Goal: Information Seeking & Learning: Check status

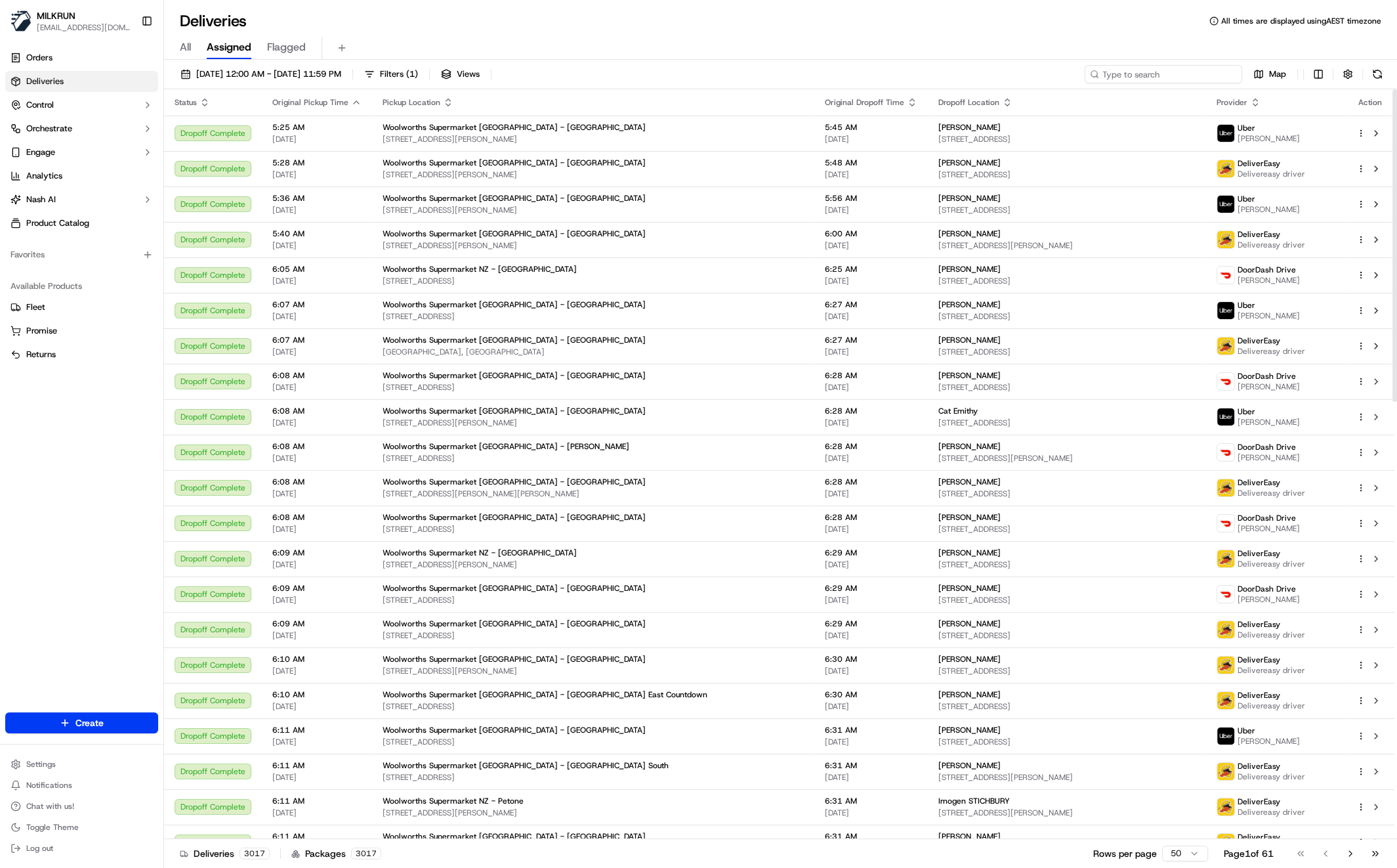
click at [1162, 72] on input at bounding box center [1163, 74] width 158 height 18
paste input "jack uncan"
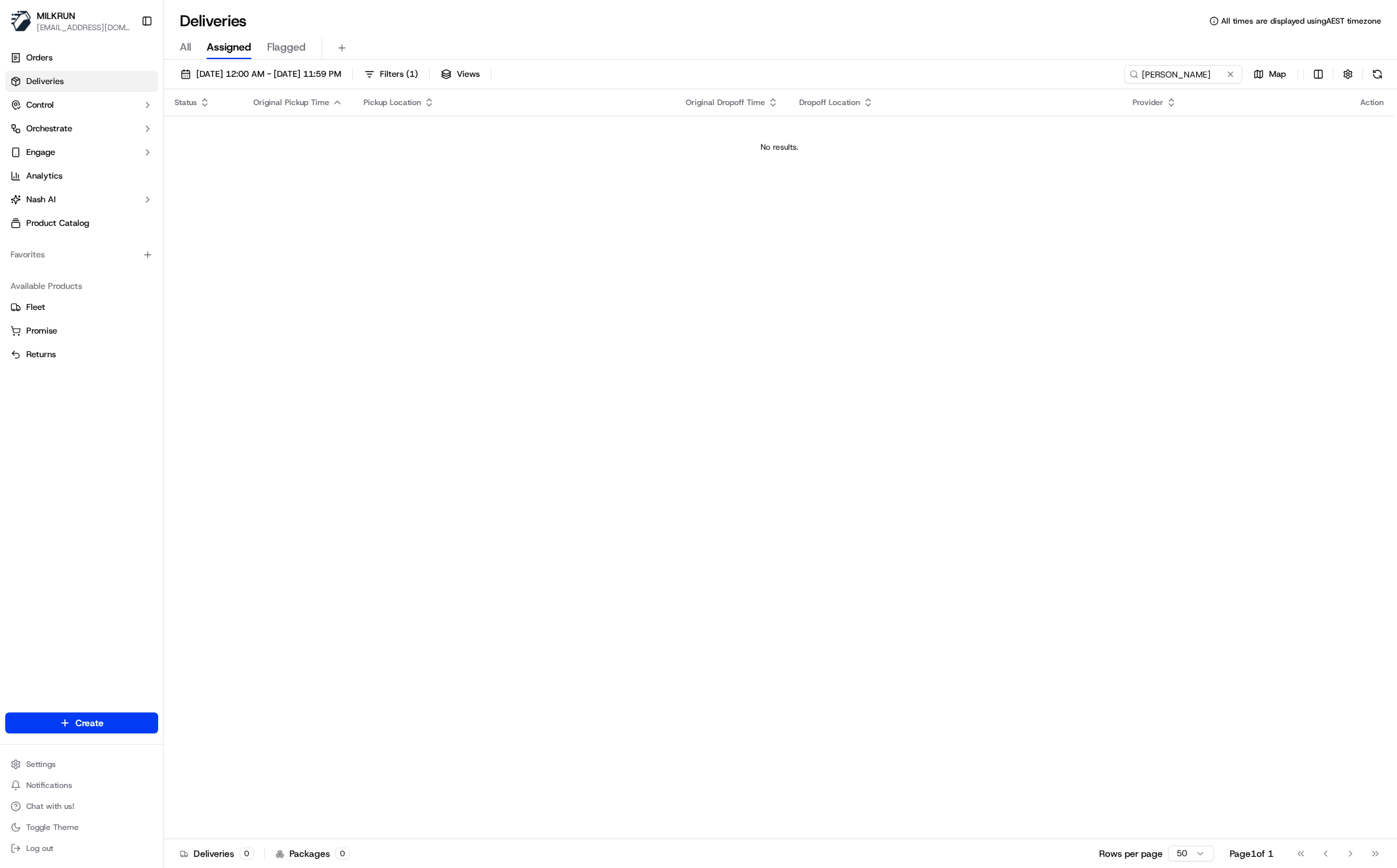
click at [482, 273] on div "Status Original Pickup Time Pickup Location Original Dropoff Time Dropoff Locat…" at bounding box center [779, 464] width 1230 height 749
click at [1208, 75] on input "jack uncan" at bounding box center [1163, 74] width 158 height 18
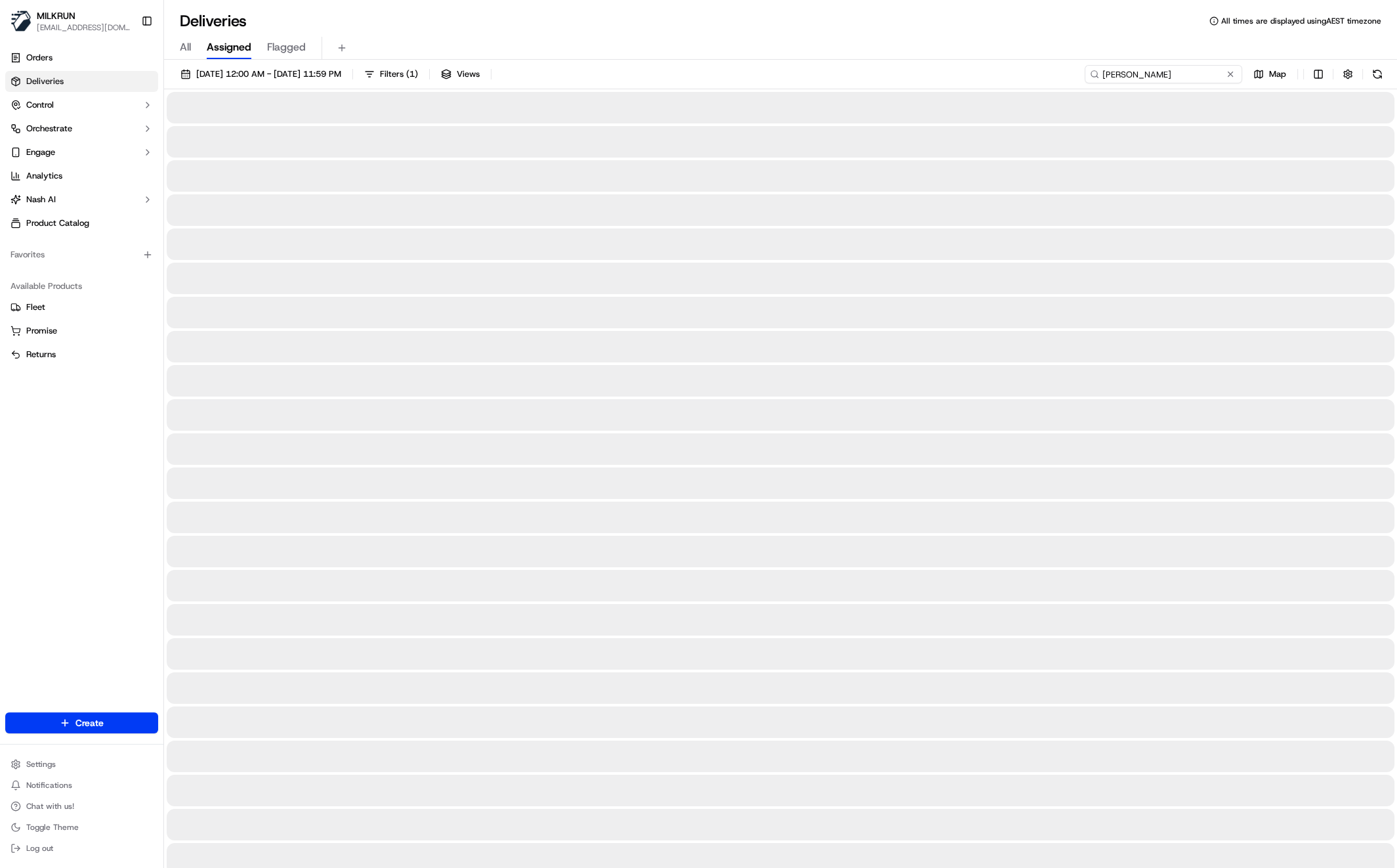
type input "jack uncan"
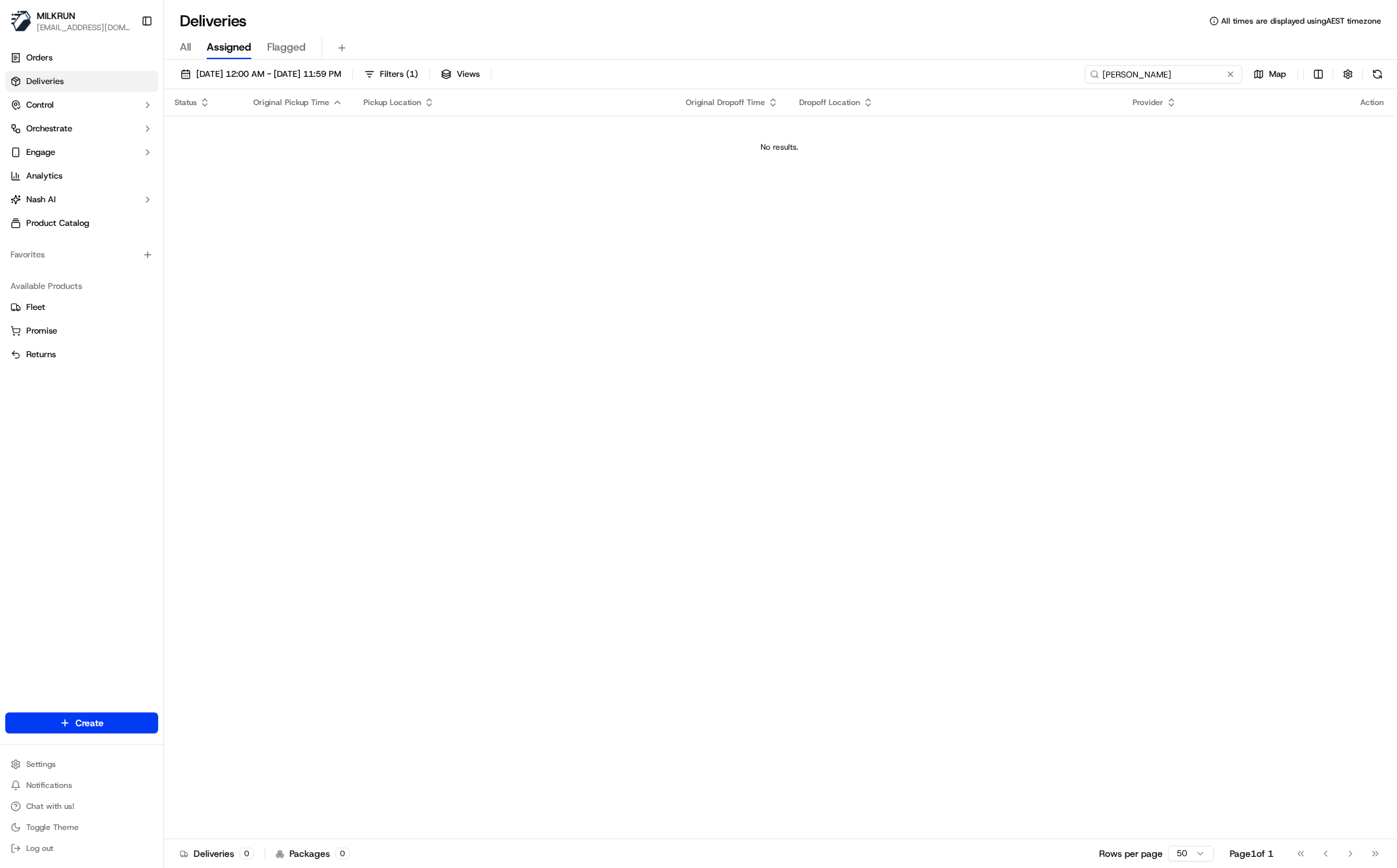
click at [1103, 72] on input "jack uncan" at bounding box center [1163, 74] width 158 height 18
click at [429, 321] on div "Status Original Pickup Time Pickup Location Original Dropoff Time Dropoff Locat…" at bounding box center [779, 464] width 1230 height 749
click at [183, 48] on span "All" at bounding box center [185, 46] width 11 height 15
click at [1205, 78] on input "jack uncan" at bounding box center [1163, 74] width 158 height 18
click at [1127, 74] on input "jack uncan" at bounding box center [1163, 74] width 158 height 18
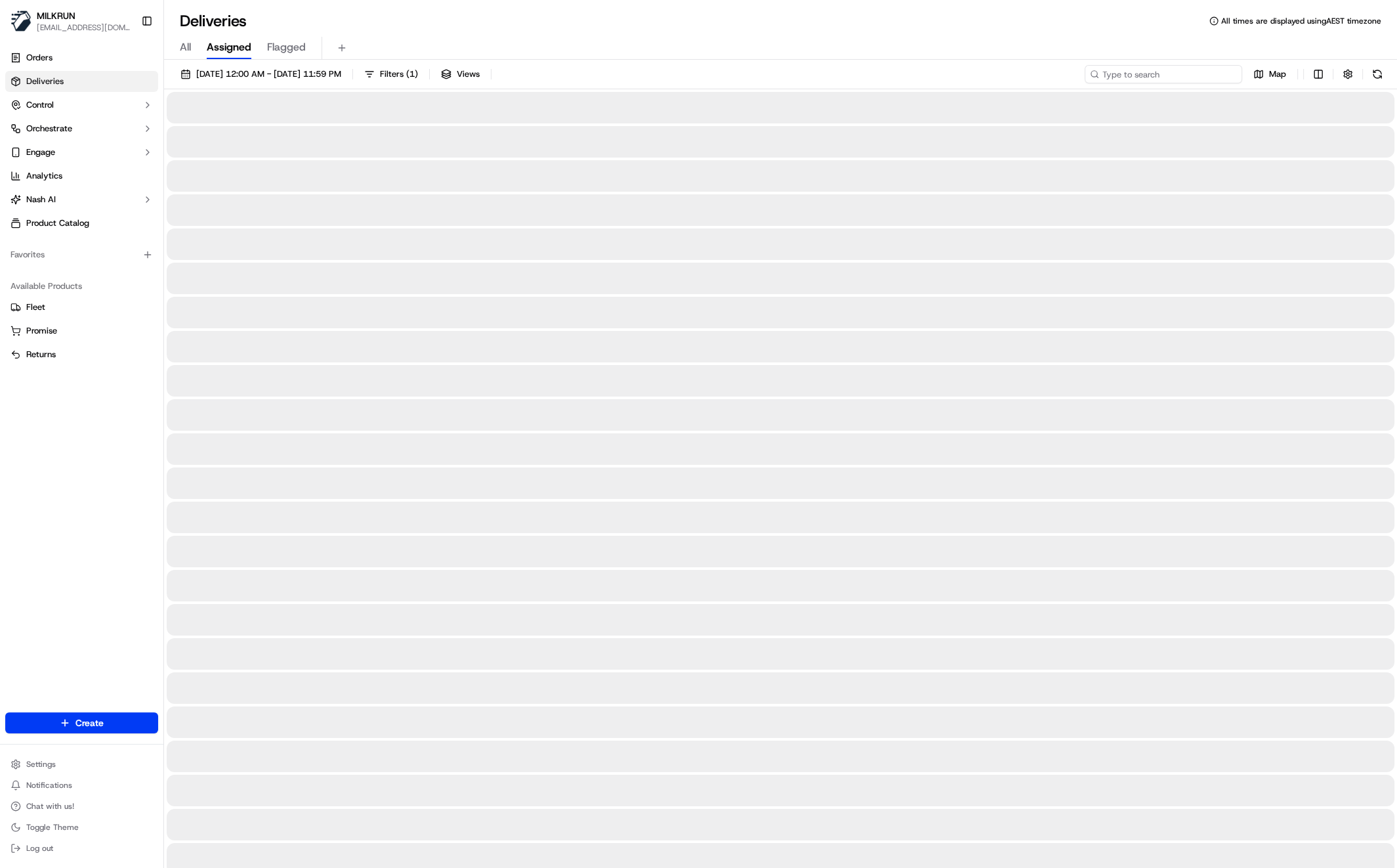
click at [1180, 77] on input at bounding box center [1163, 74] width 158 height 18
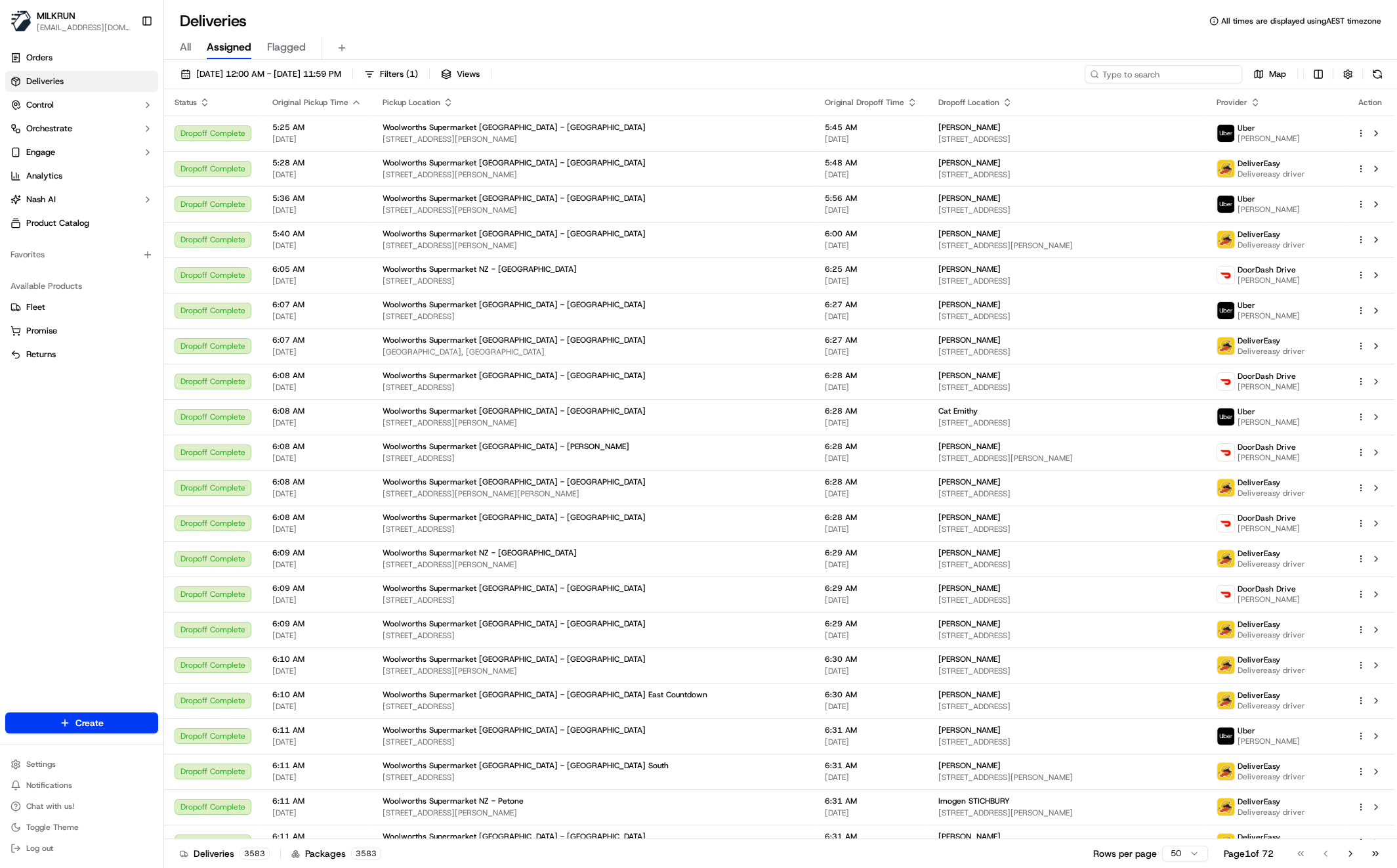
paste input "[PERSON_NAME]"
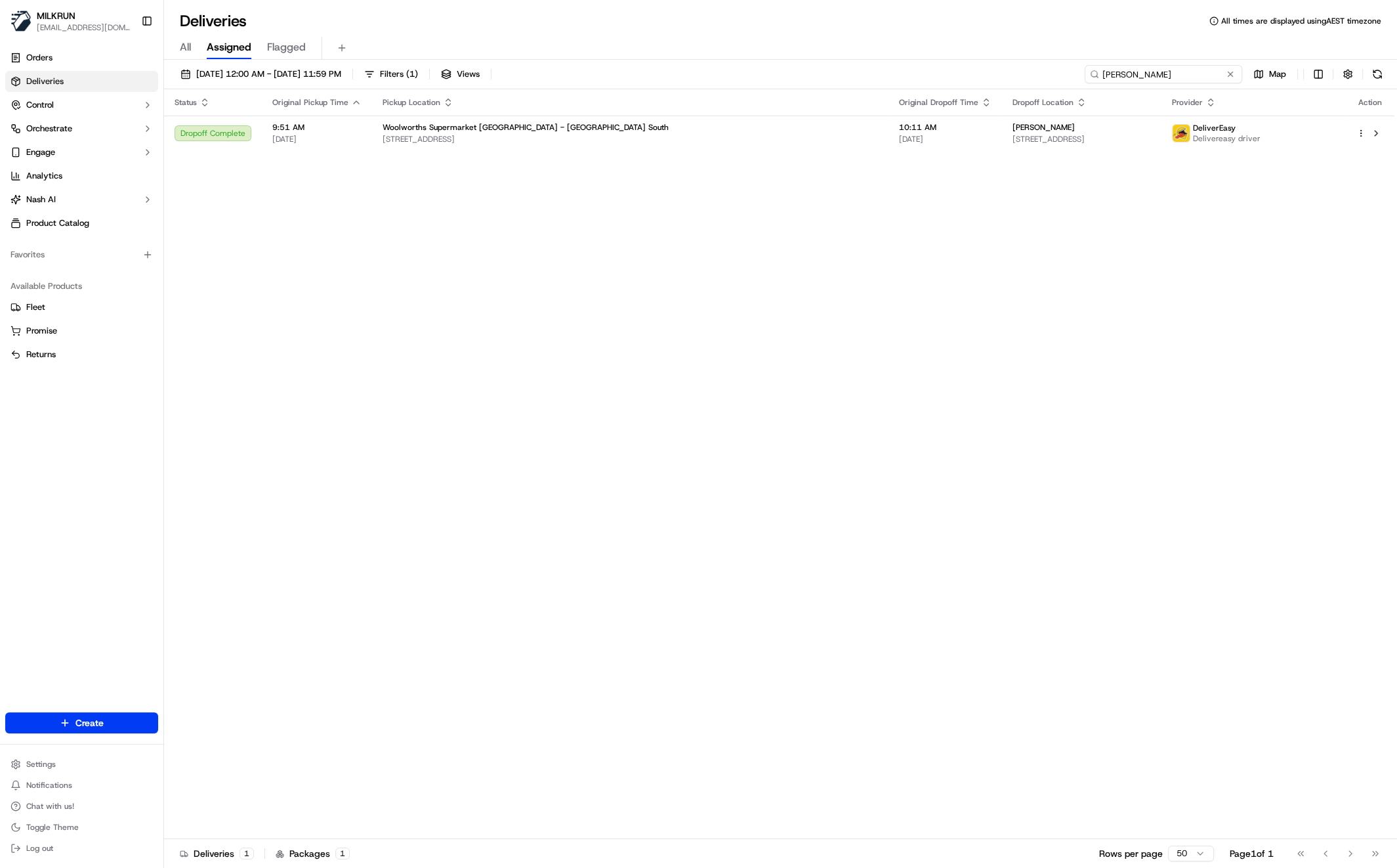
type input "reshma nair"
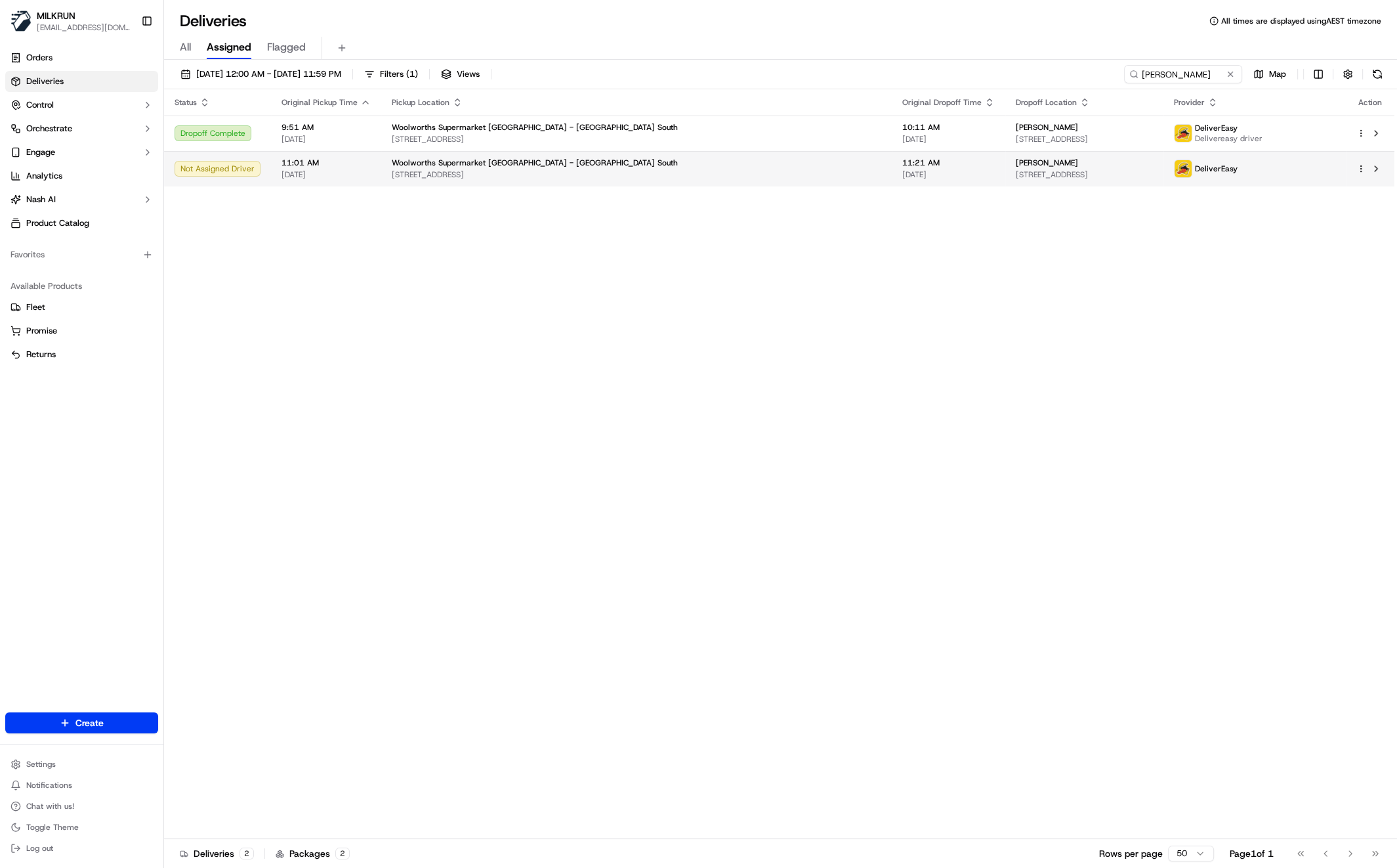
click at [670, 163] on div "Woolworths Supermarket [GEOGRAPHIC_DATA] - [GEOGRAPHIC_DATA] South" at bounding box center [636, 163] width 489 height 11
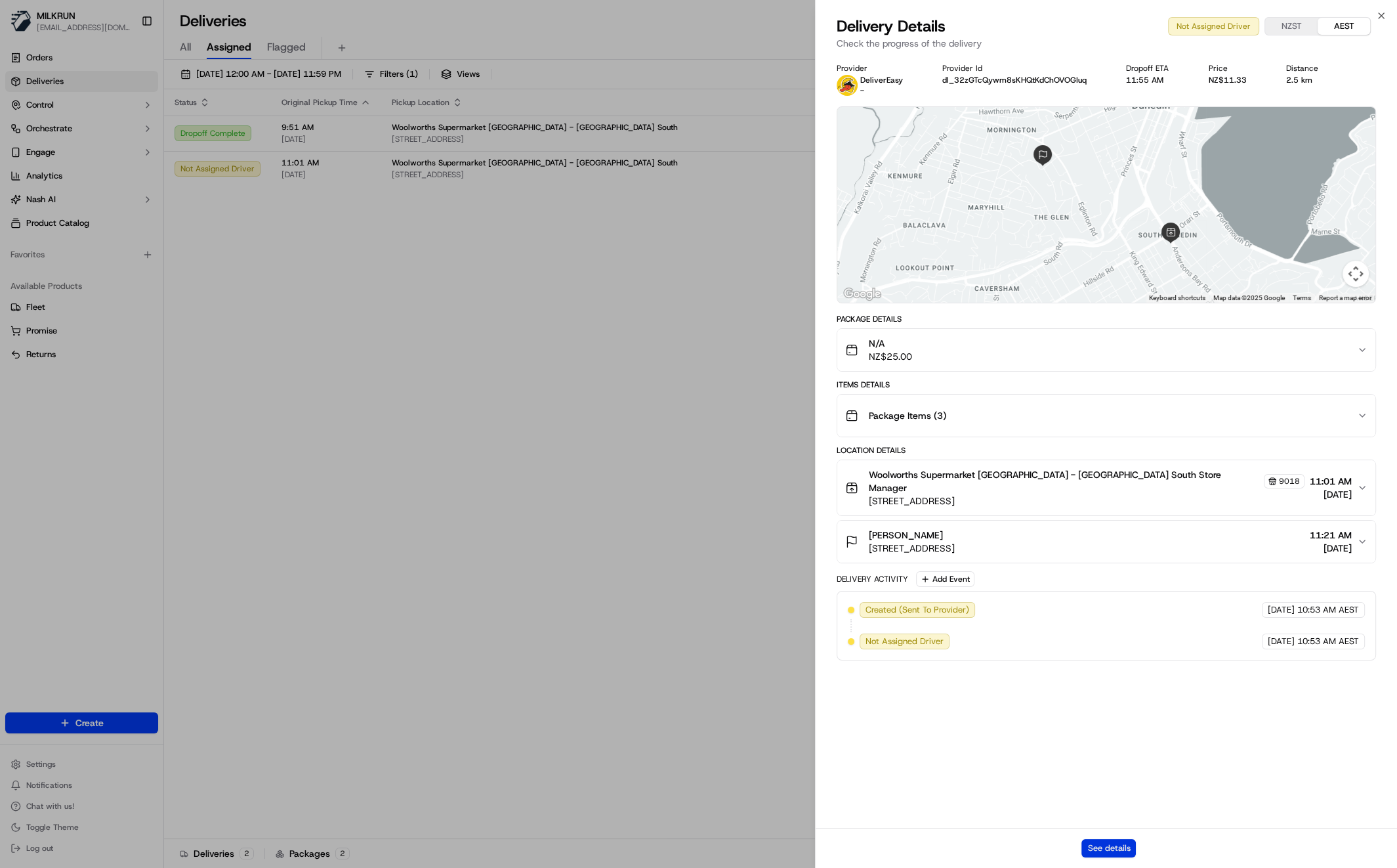
click at [1098, 851] on button "See details" at bounding box center [1109, 848] width 54 height 18
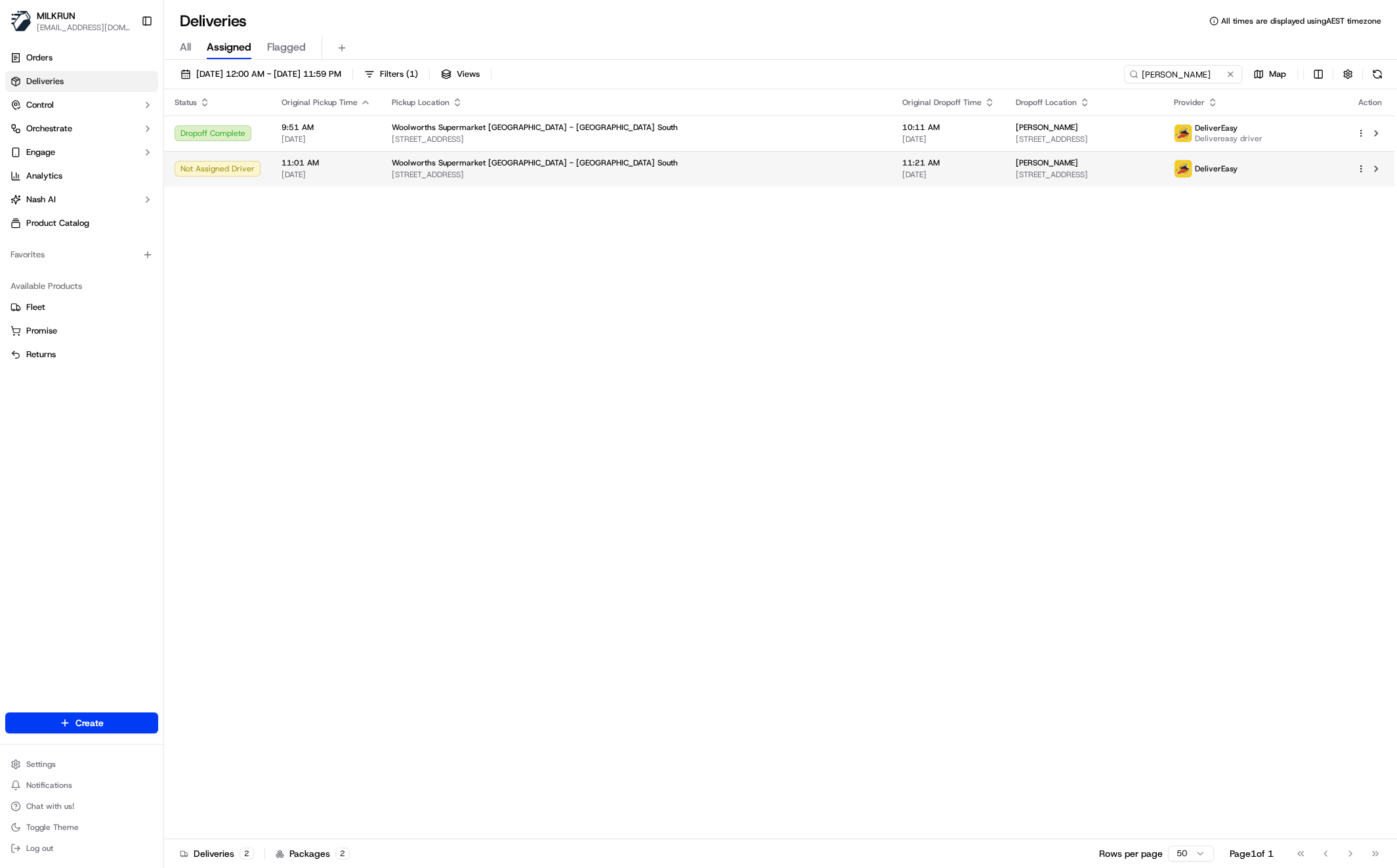
click at [587, 161] on div "Woolworths Supermarket [GEOGRAPHIC_DATA] - [GEOGRAPHIC_DATA] South" at bounding box center [636, 163] width 489 height 11
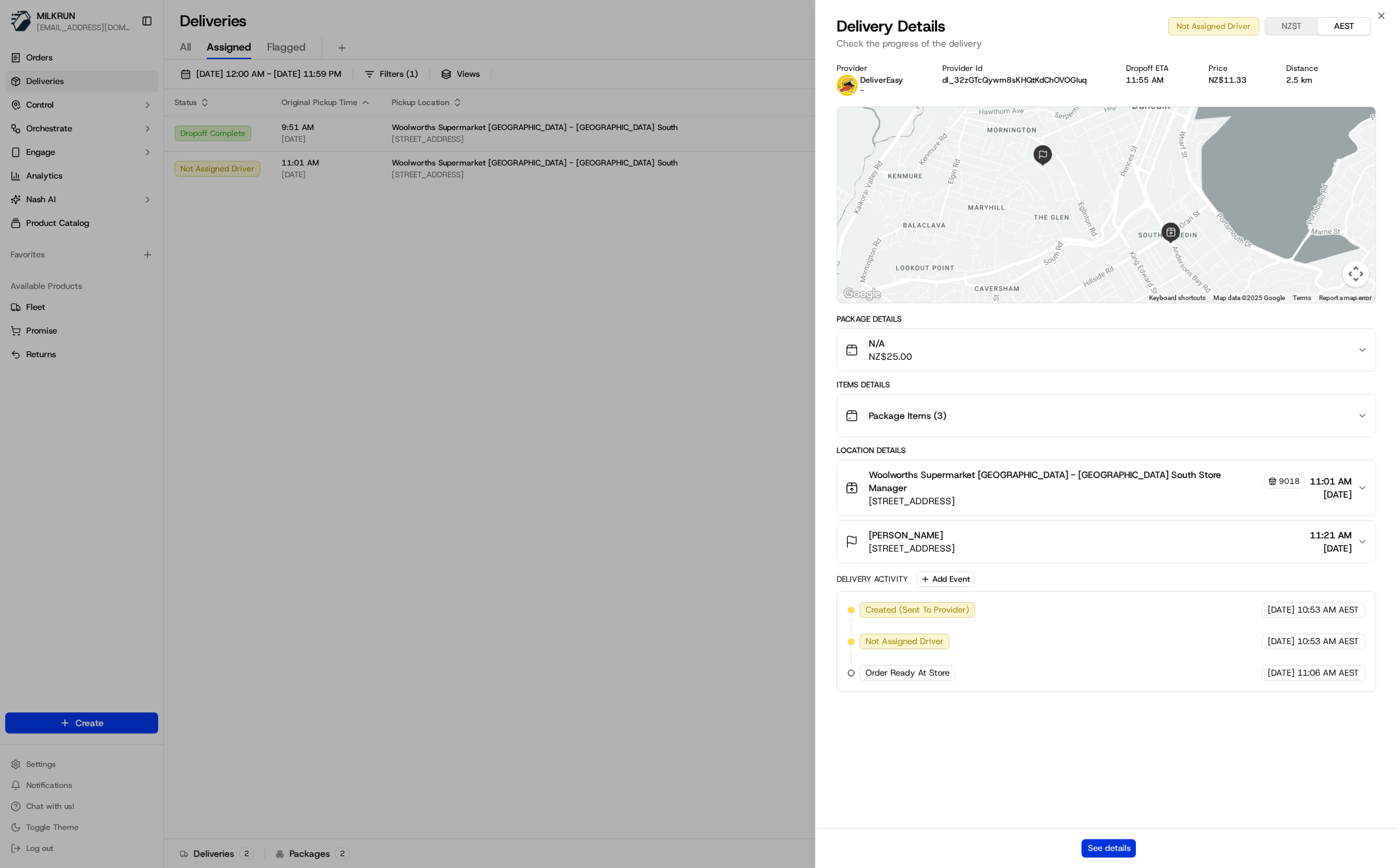
click at [1110, 851] on button "See details" at bounding box center [1109, 848] width 54 height 18
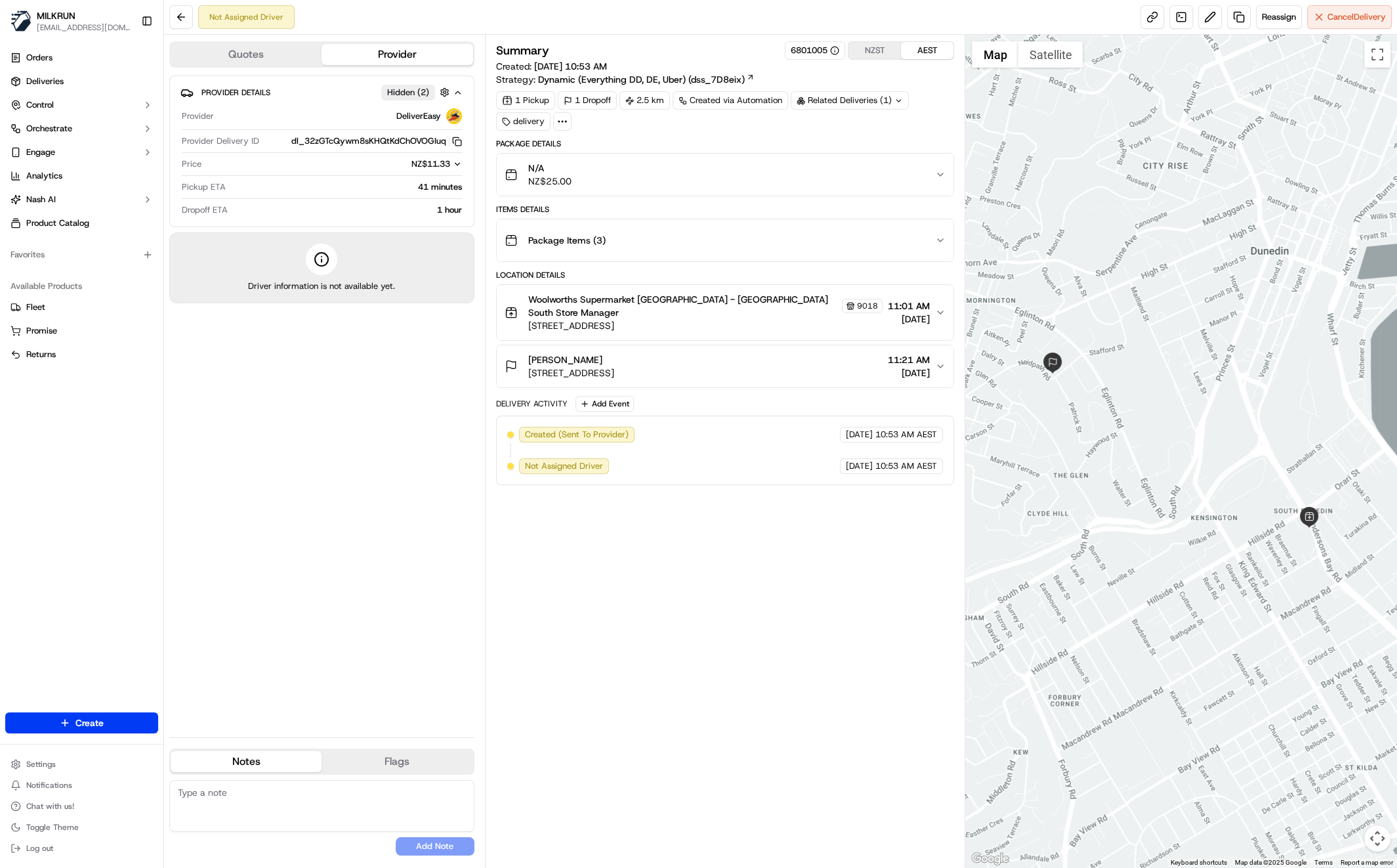
click at [361, 476] on div "Provider Details Hidden ( 2 ) Provider DeliverEasy Provider Delivery ID dl_32zG…" at bounding box center [322, 400] width 305 height 651
click at [1158, 8] on link at bounding box center [1152, 17] width 24 height 24
click at [315, 411] on div "Provider Details Hidden ( 2 ) Provider DeliverEasy Provider Delivery ID dl_32zG…" at bounding box center [322, 400] width 305 height 651
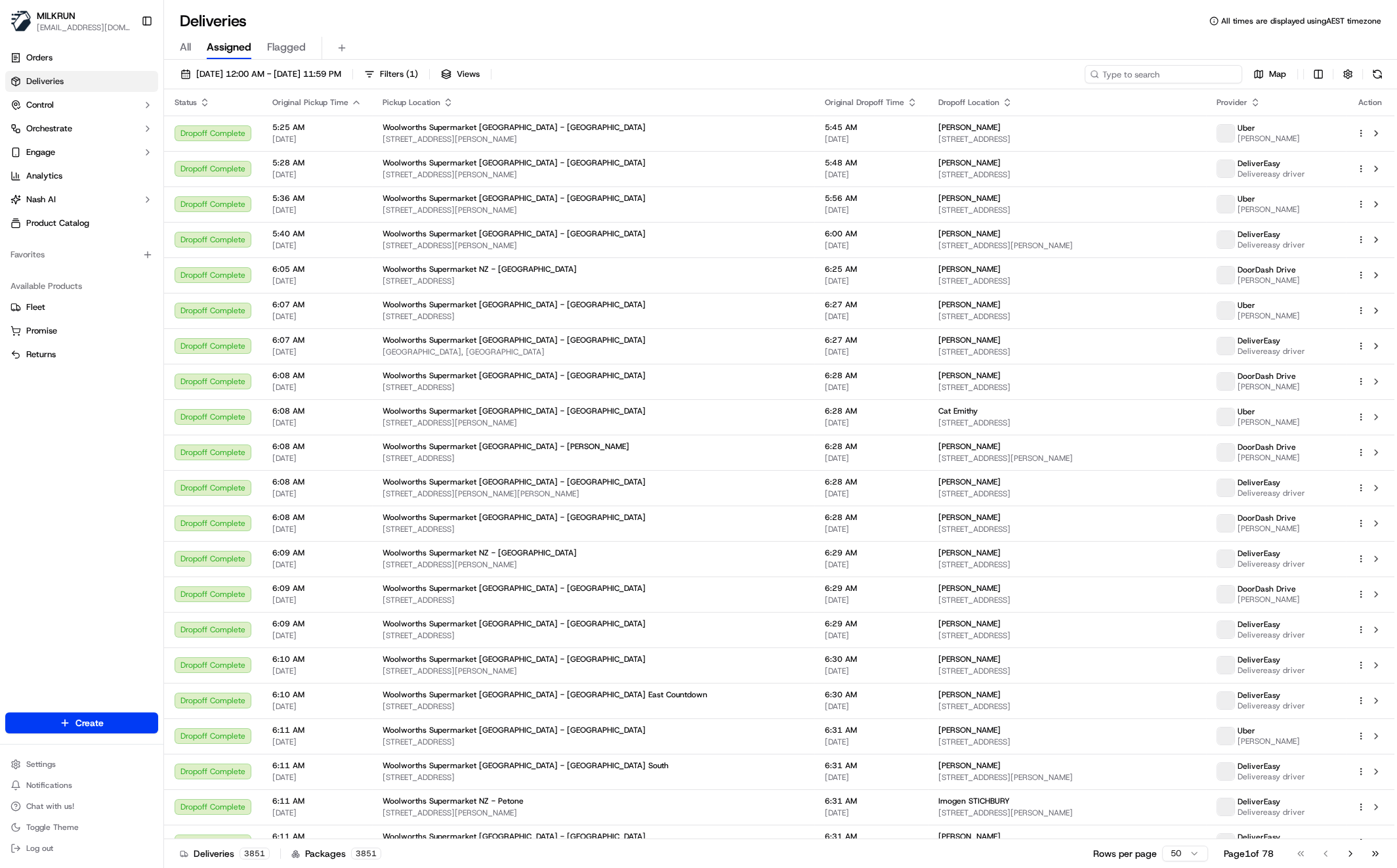
click at [1161, 75] on input at bounding box center [1163, 74] width 158 height 18
click at [1161, 73] on input at bounding box center [1163, 74] width 158 height 18
paste input "Caroline Win"
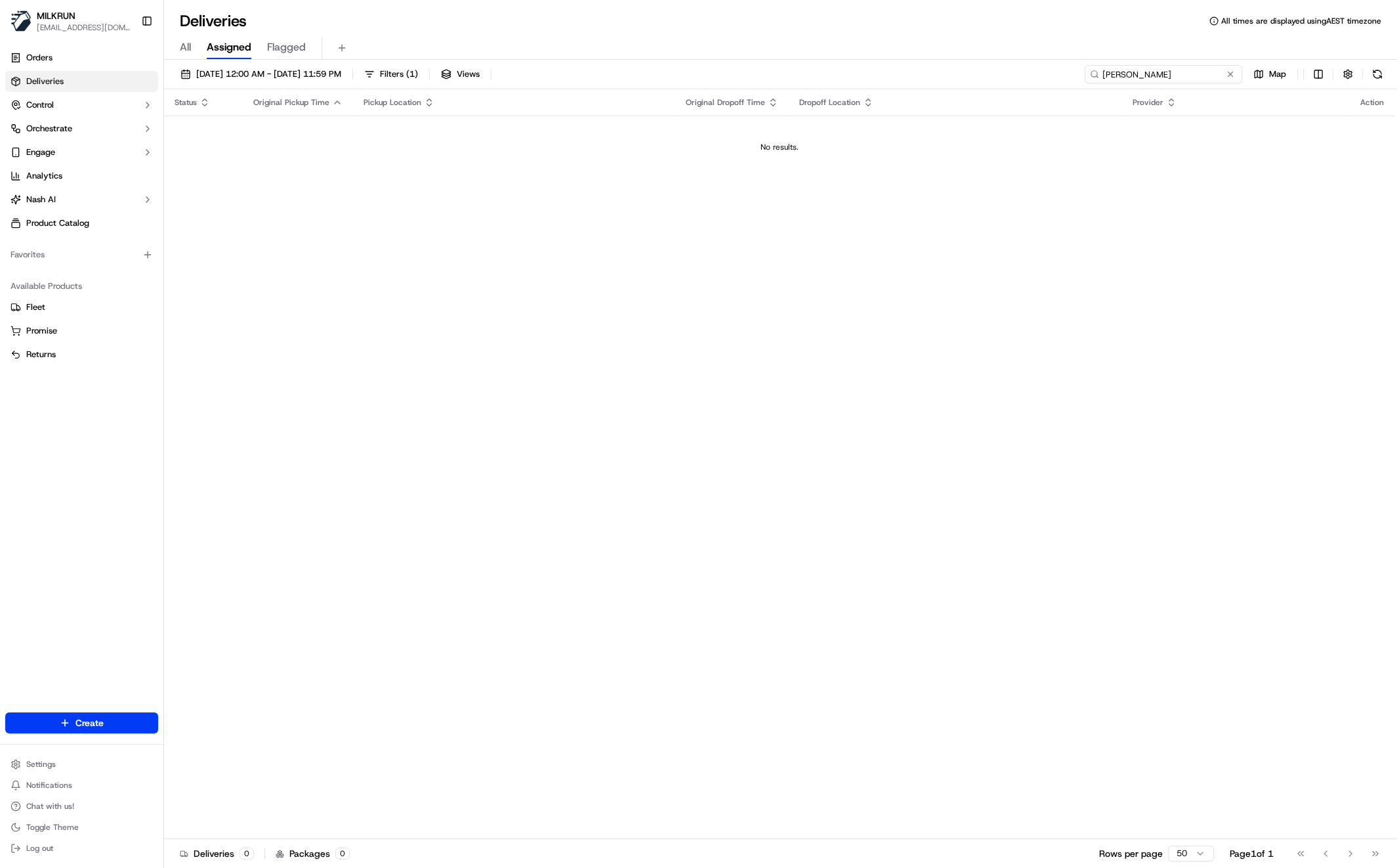
click at [1140, 72] on input "Caroline Win" at bounding box center [1163, 74] width 158 height 18
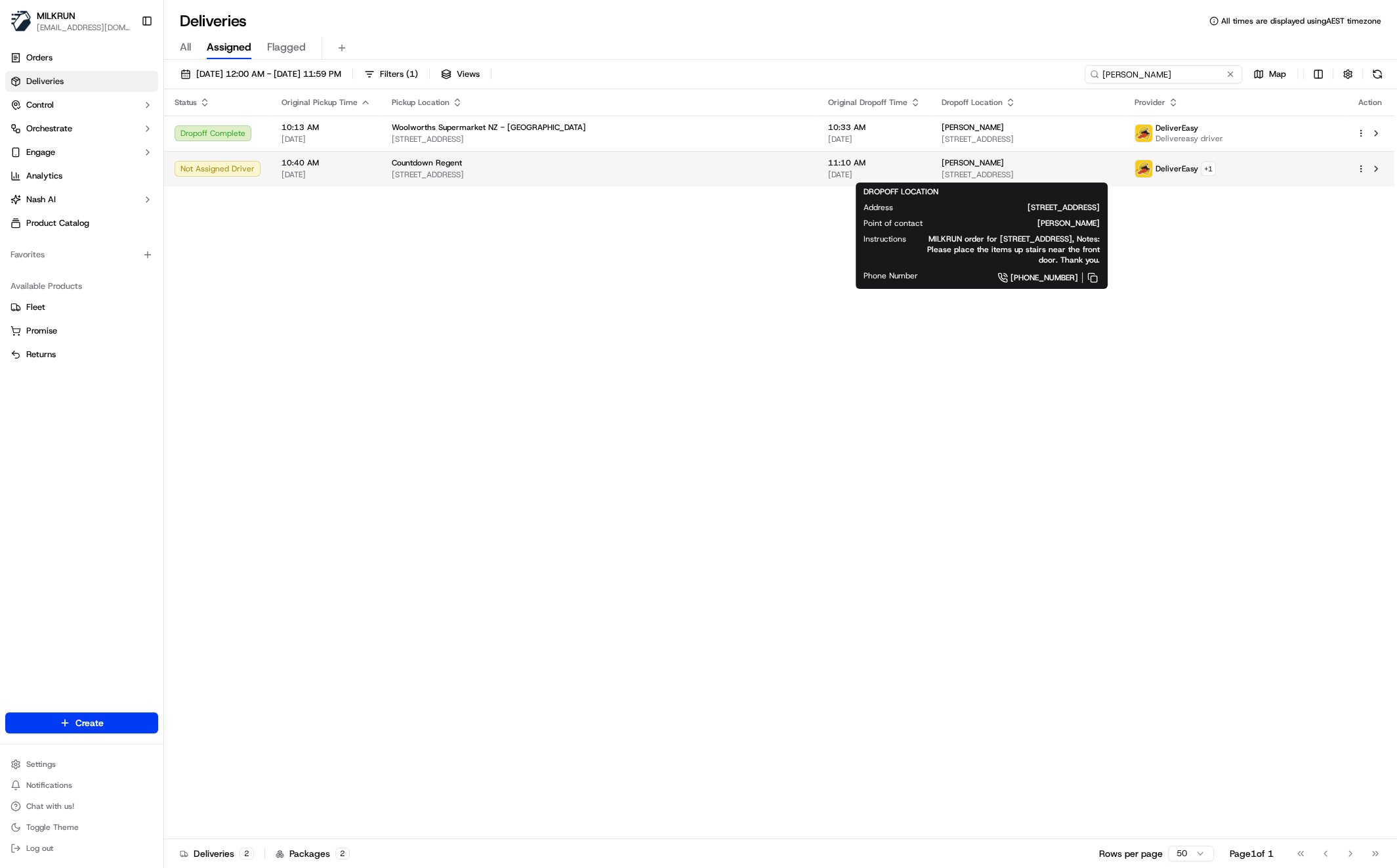
type input "Caroline Win"
click at [941, 175] on span "5 Winston Street, Tikipunga, Whangārei 0112, New Zealand" at bounding box center [1027, 175] width 172 height 11
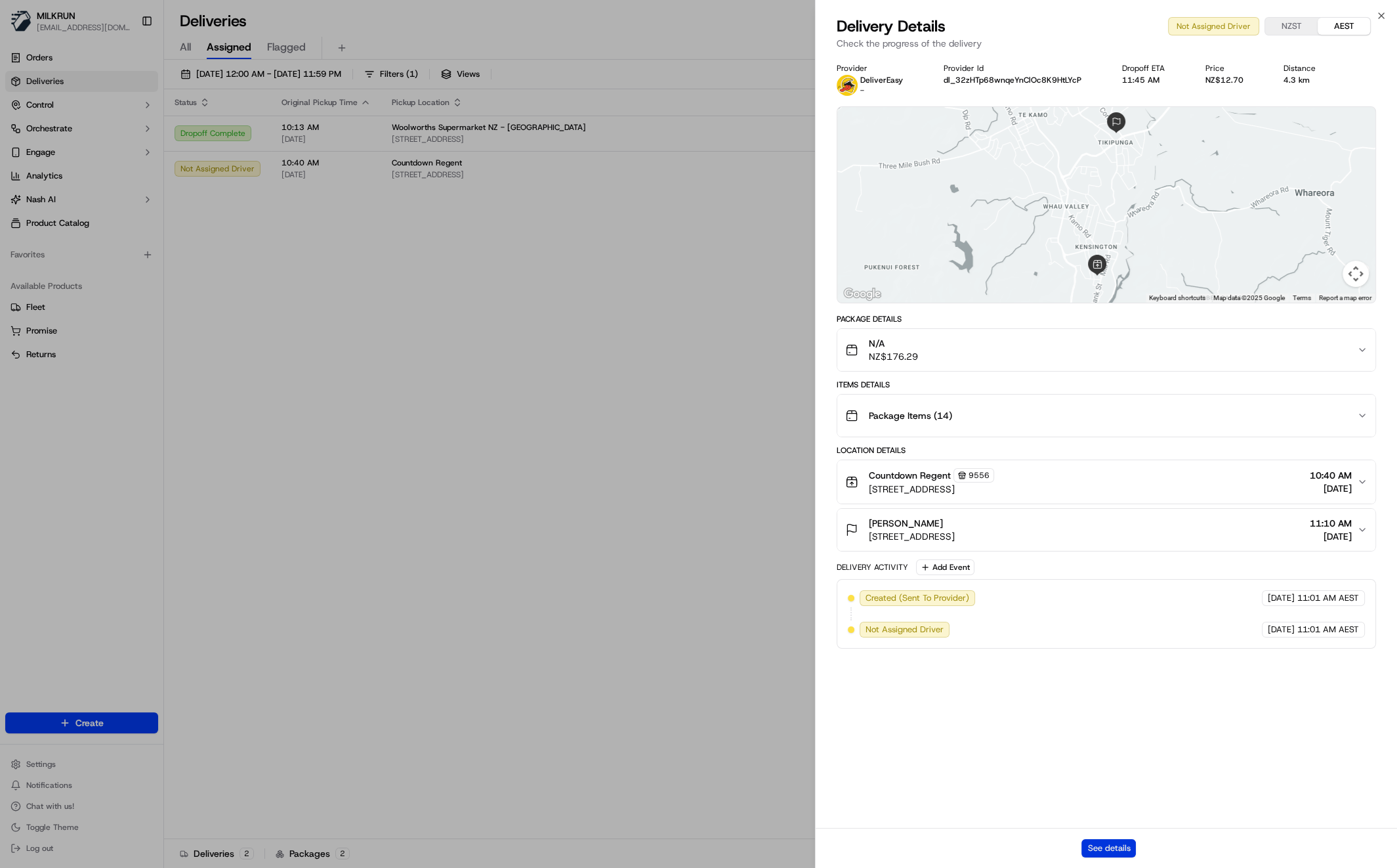
click at [1111, 843] on button "See details" at bounding box center [1109, 848] width 54 height 18
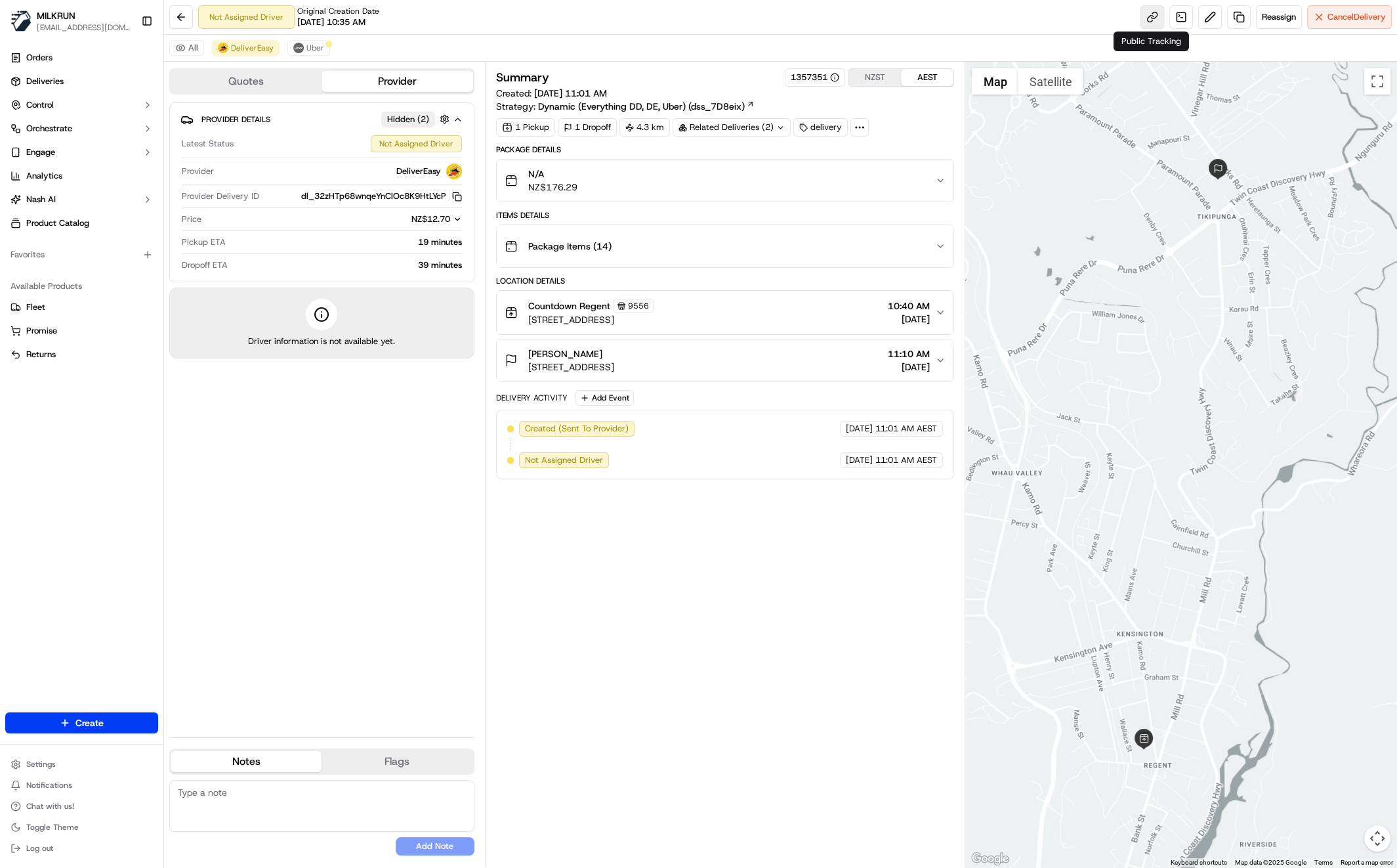
click at [1151, 17] on link at bounding box center [1152, 17] width 24 height 24
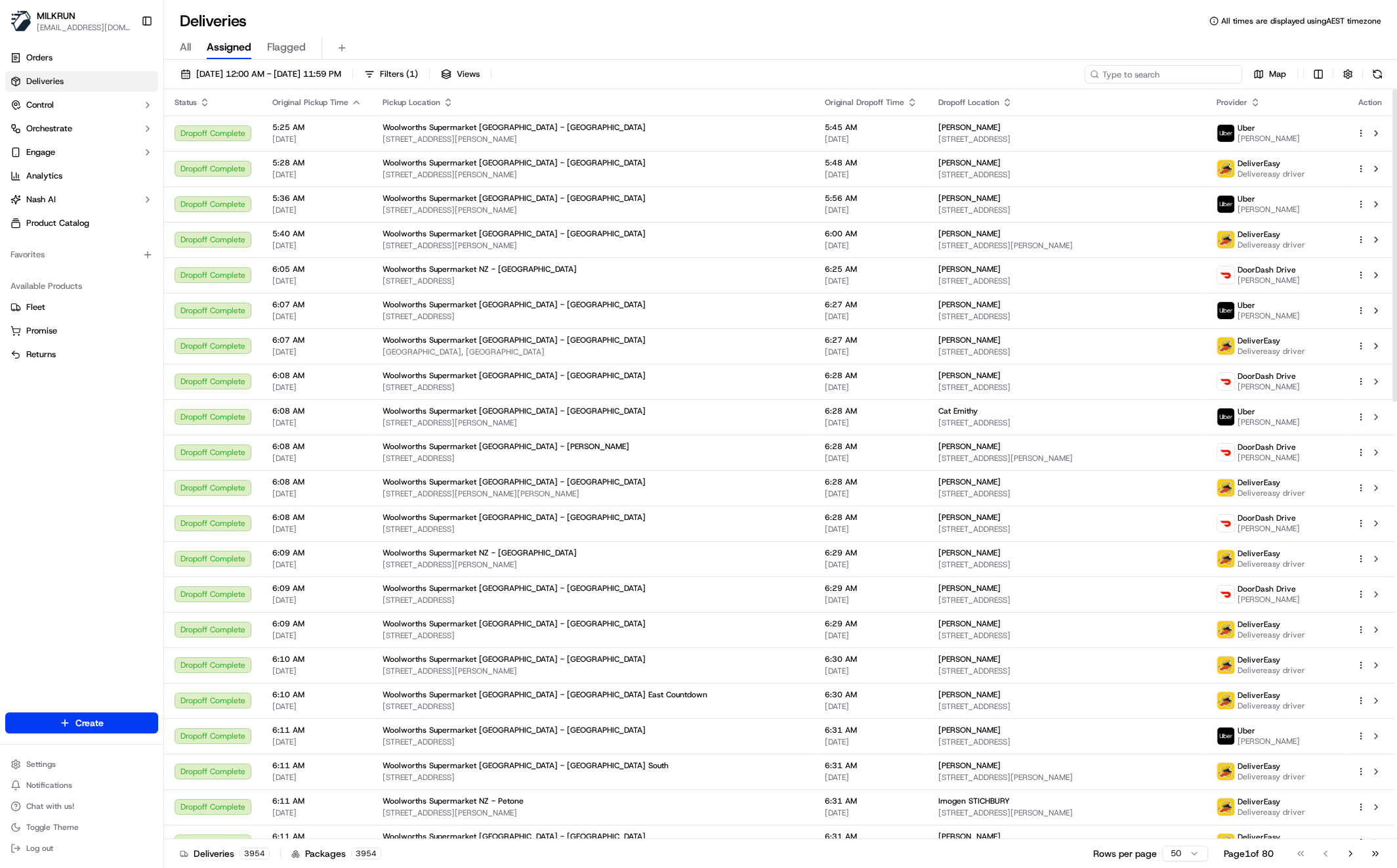
click at [1181, 72] on input at bounding box center [1163, 74] width 158 height 18
paste input "[PERSON_NAME]"
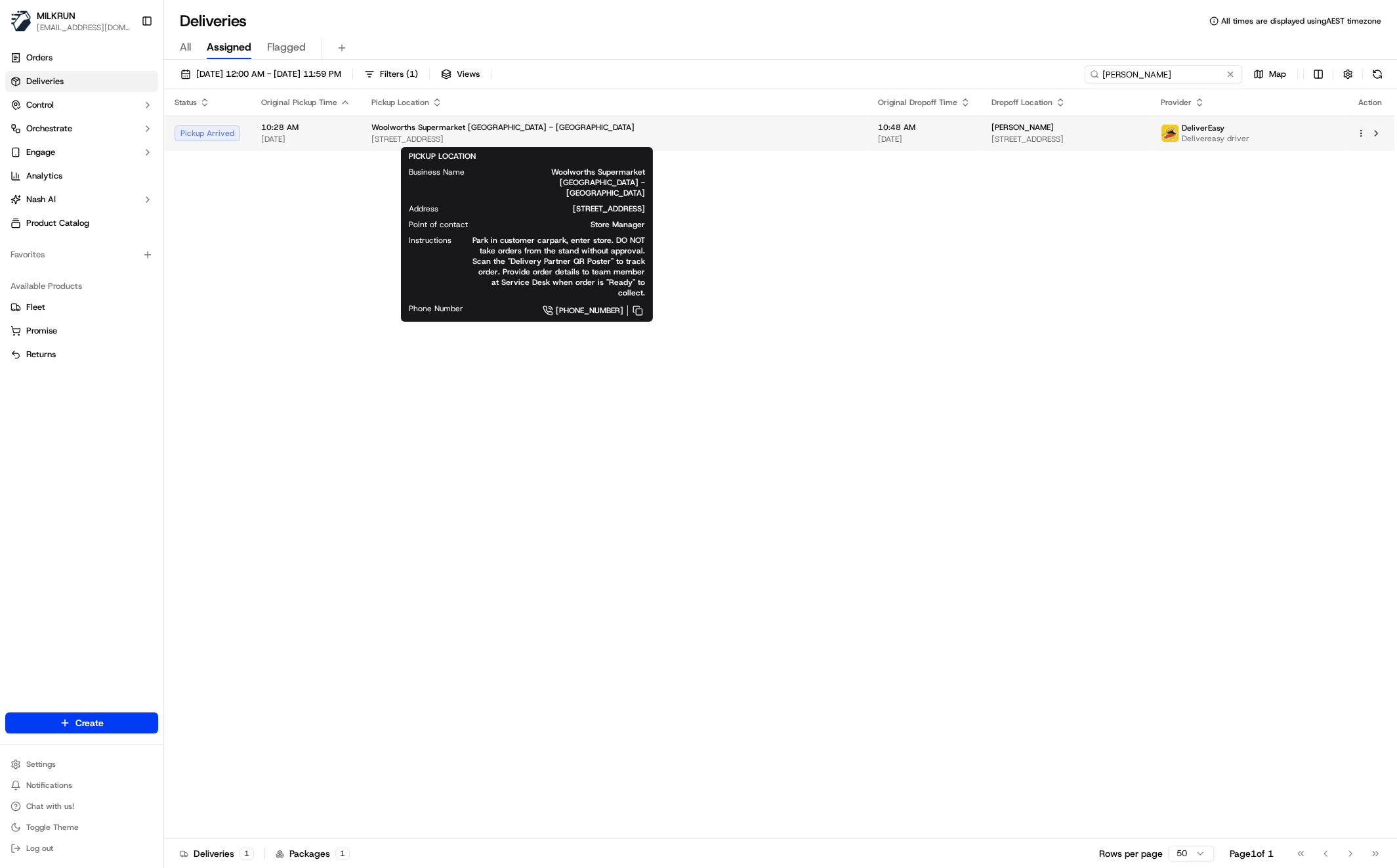
type input "[PERSON_NAME]"
click at [520, 140] on span "[STREET_ADDRESS]" at bounding box center [614, 140] width 486 height 11
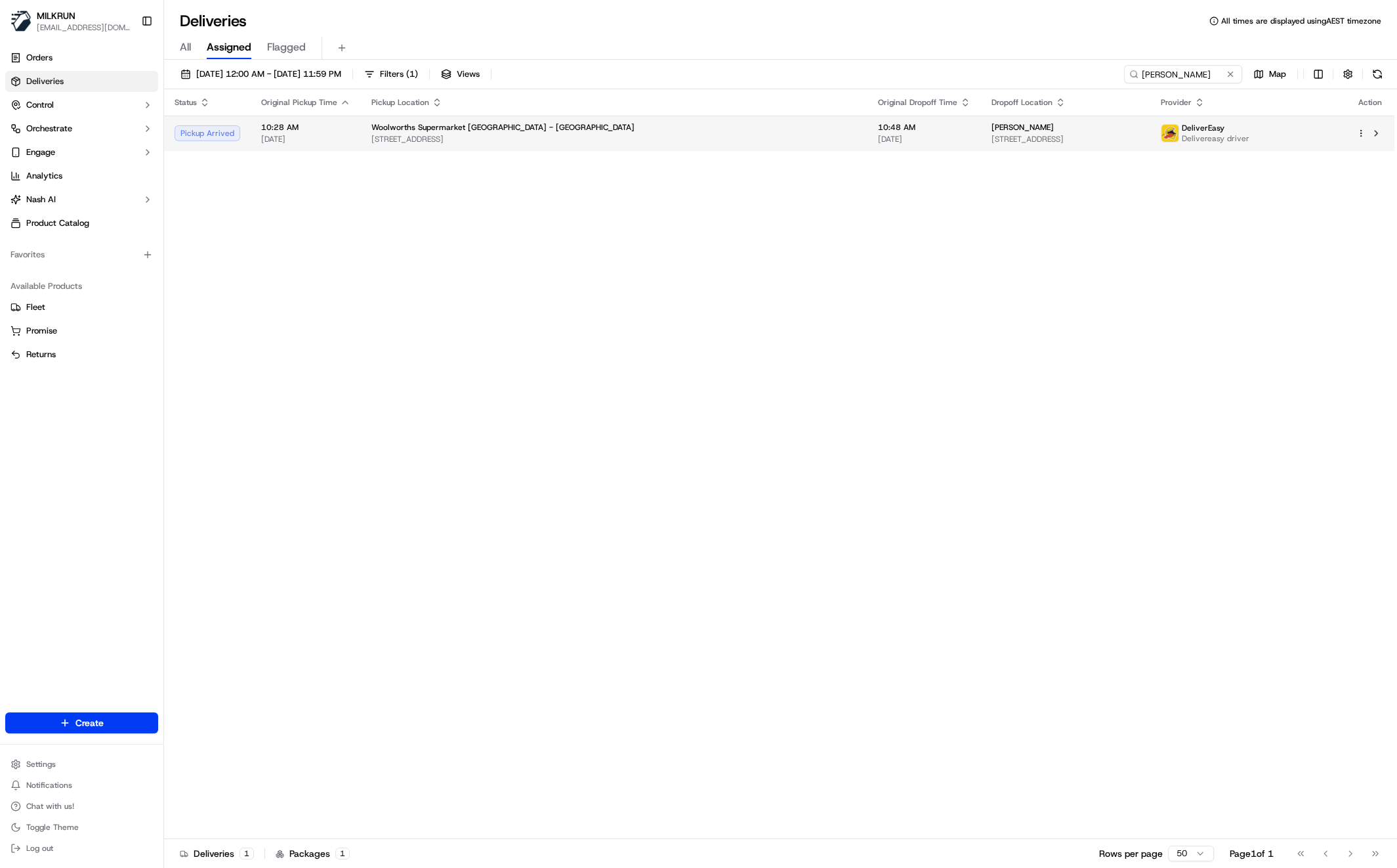
click at [540, 140] on span "[STREET_ADDRESS]" at bounding box center [614, 140] width 486 height 11
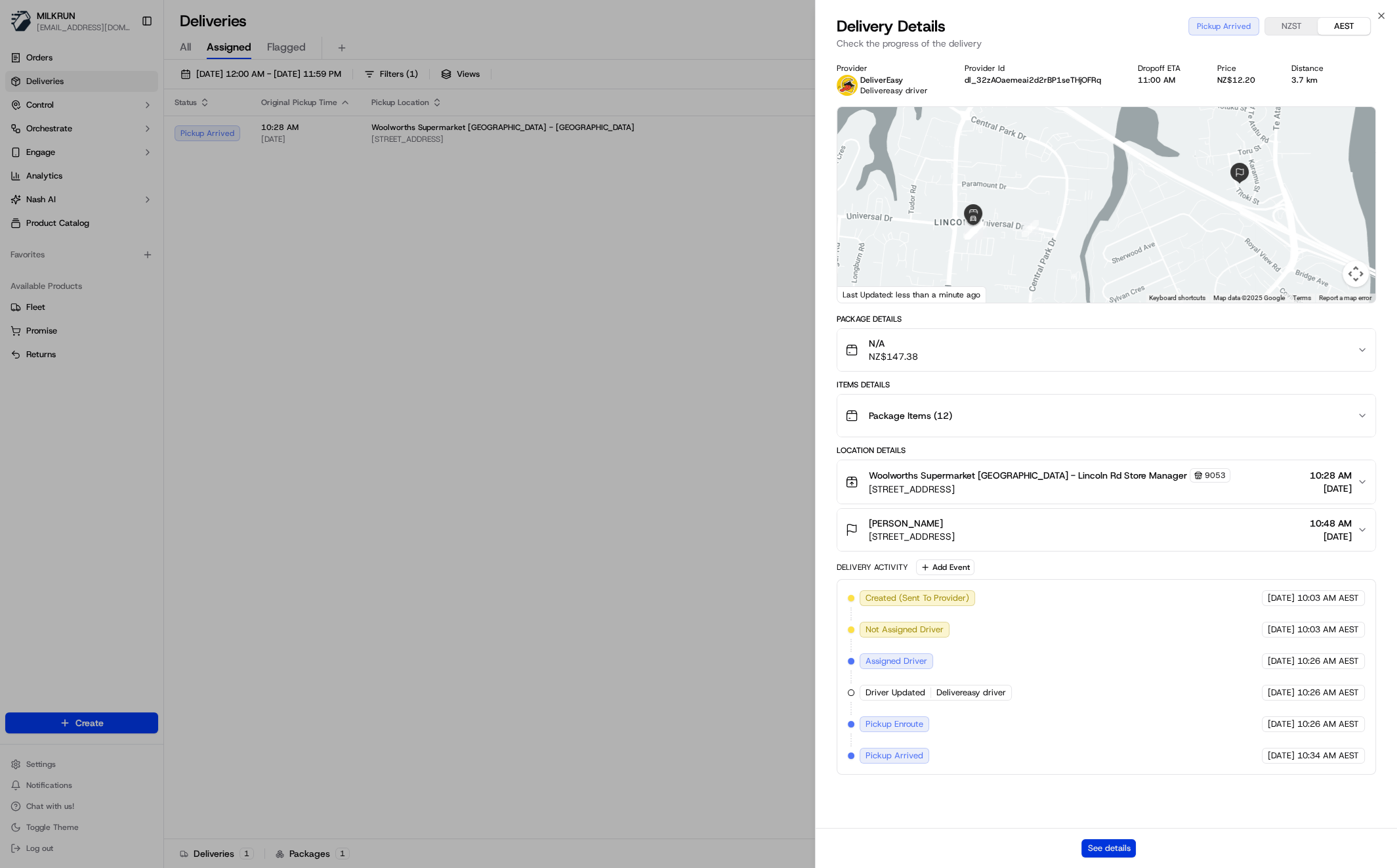
click at [1098, 849] on button "See details" at bounding box center [1109, 848] width 54 height 18
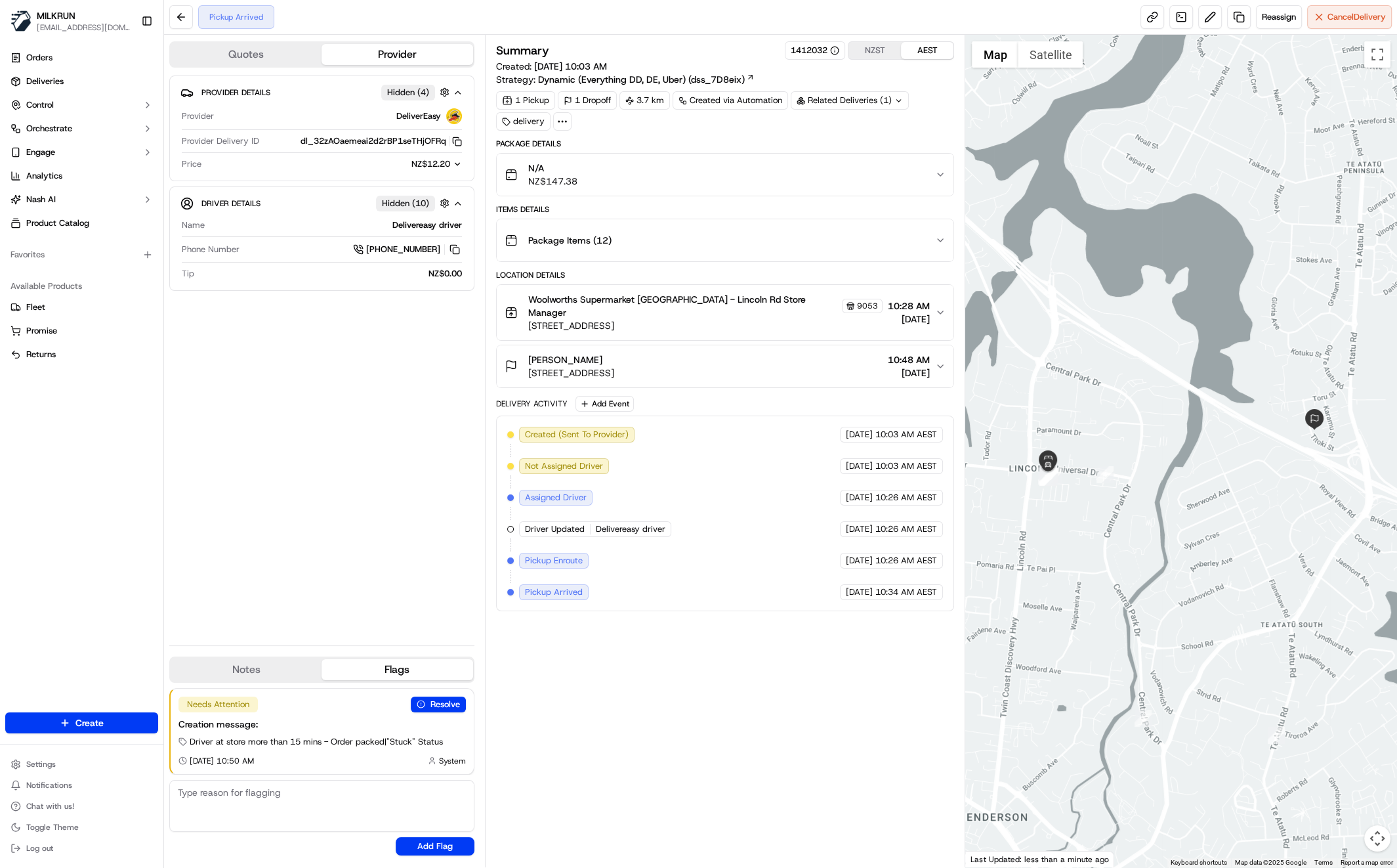
click at [709, 650] on div "Summary 1412032 NZST AEST Created: 21/09/2025 10:03 AM Strategy: Dynamic (Every…" at bounding box center [726, 451] width 458 height 819
click at [933, 302] on div "Woolworths Supermarket NZ - Lincoln Rd Store Manager 9053 185-187 Universal Dr,…" at bounding box center [720, 312] width 431 height 39
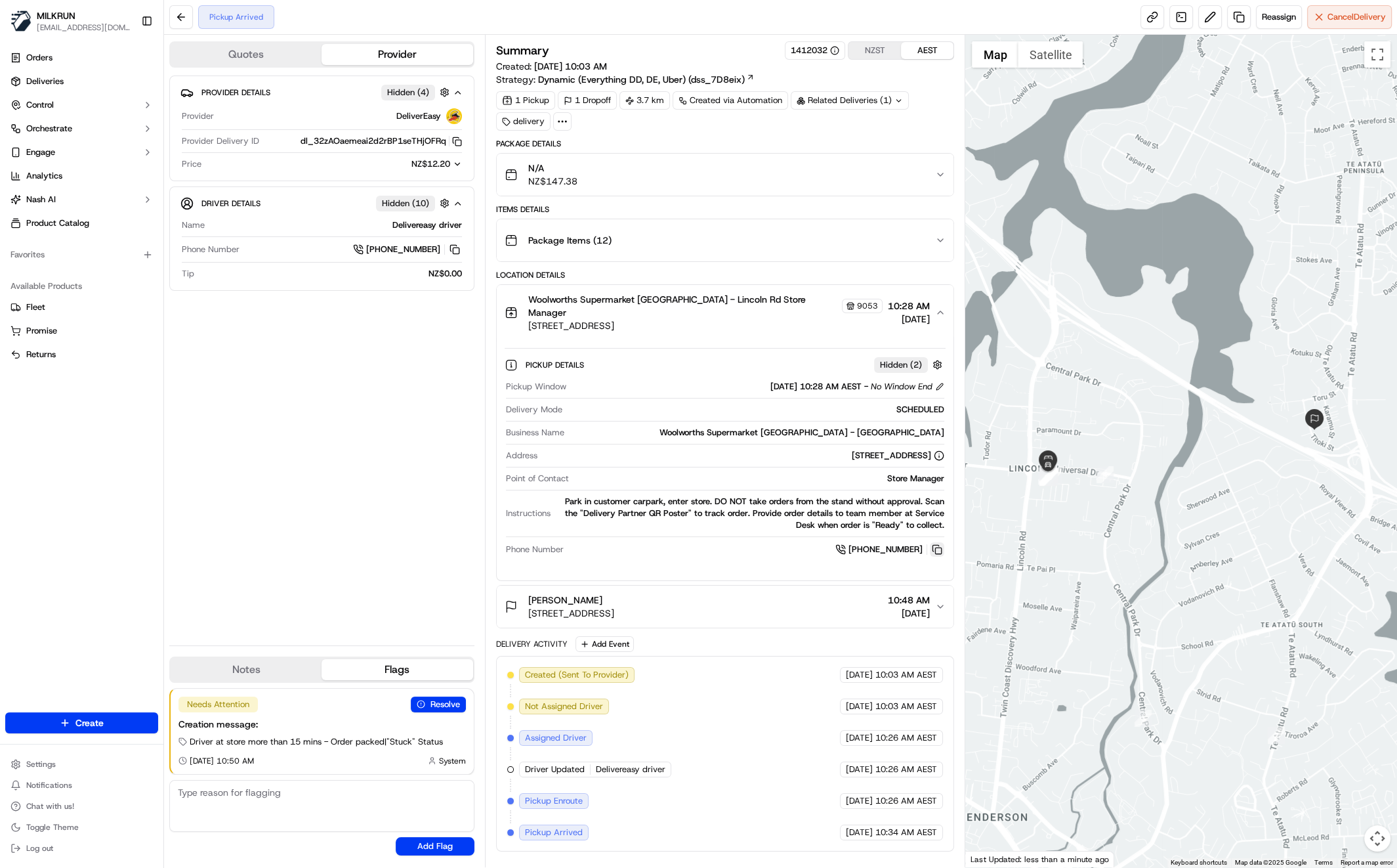
click at [939, 542] on button at bounding box center [937, 549] width 14 height 14
click at [935, 542] on button at bounding box center [937, 549] width 14 height 14
drag, startPoint x: 539, startPoint y: 583, endPoint x: 591, endPoint y: 586, distance: 52.1
click at [591, 593] on div "Dafydd jones 7/25 Titoki Street, Te Atatū Peninsula, Auckland 0610, NZ" at bounding box center [559, 606] width 110 height 26
copy span "[PERSON_NAME]"
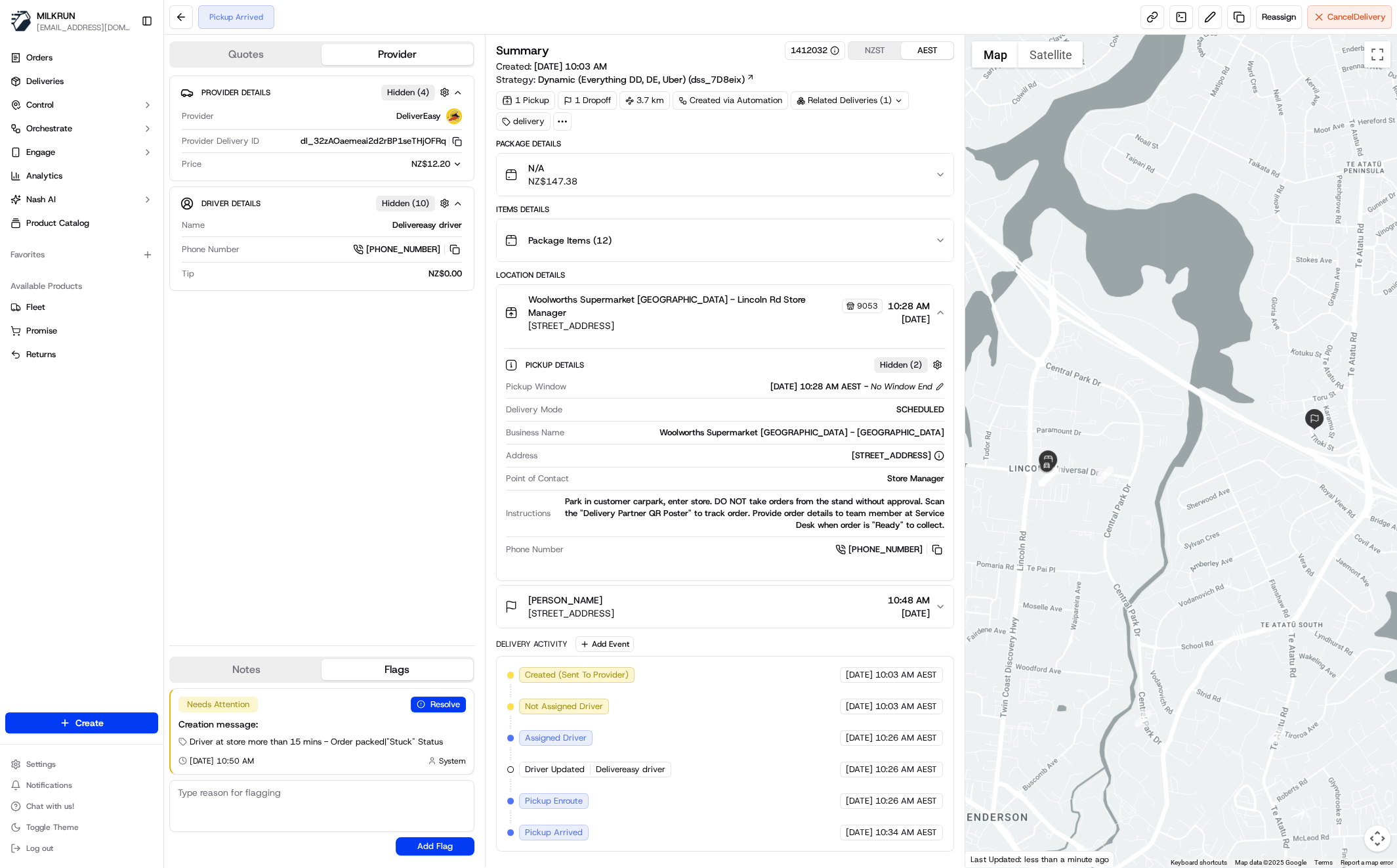
click at [340, 519] on div "Provider Details Hidden ( 4 ) Provider DeliverEasy Provider Delivery ID dl_32zA…" at bounding box center [322, 354] width 305 height 559
drag, startPoint x: 382, startPoint y: 475, endPoint x: 377, endPoint y: 493, distance: 18.7
click at [381, 472] on div "Provider Details Hidden ( 4 ) Provider DeliverEasy Provider Delivery ID dl_32zA…" at bounding box center [322, 354] width 305 height 559
click at [936, 601] on icon "button" at bounding box center [940, 606] width 11 height 11
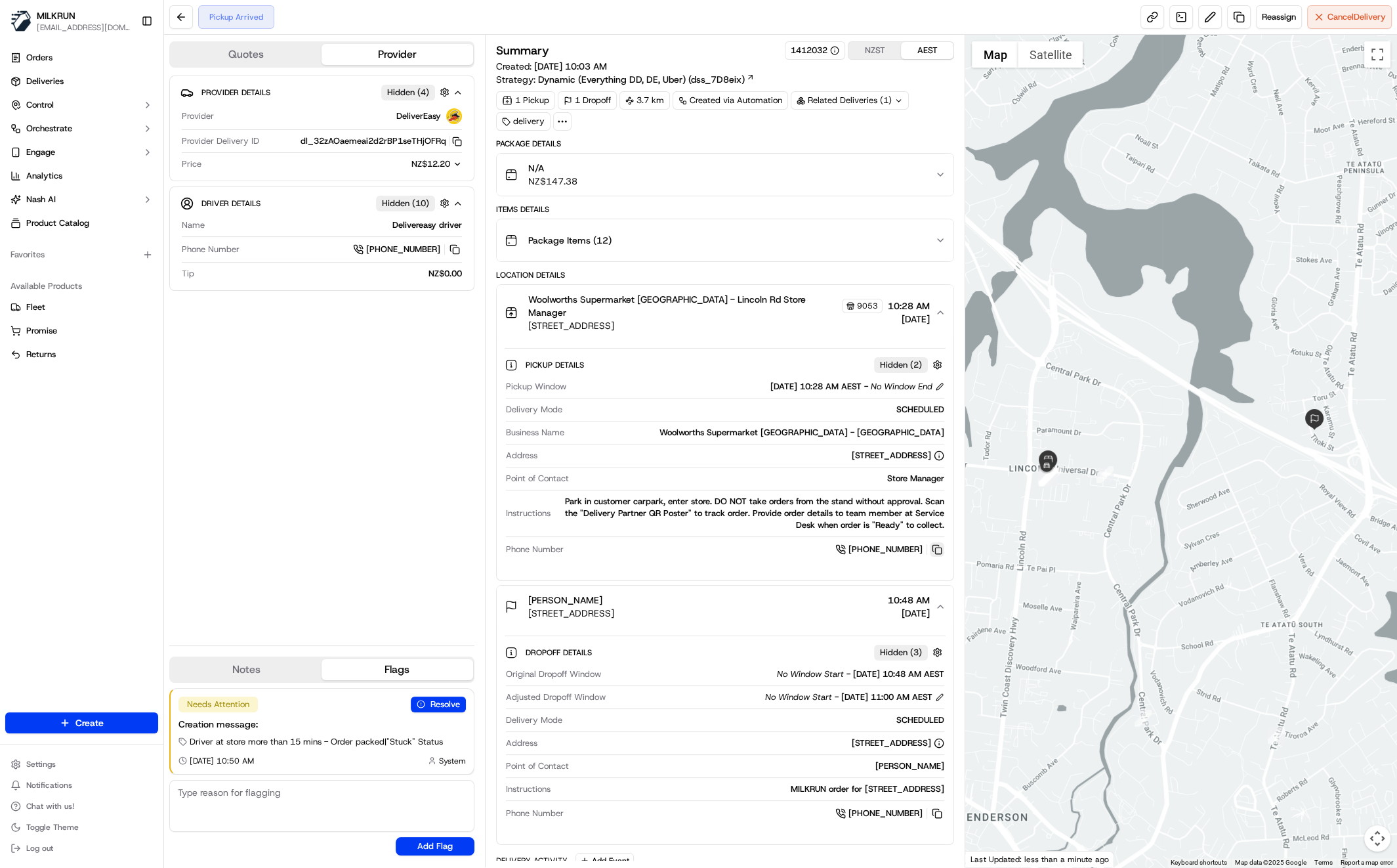
click at [934, 542] on button at bounding box center [937, 549] width 14 height 14
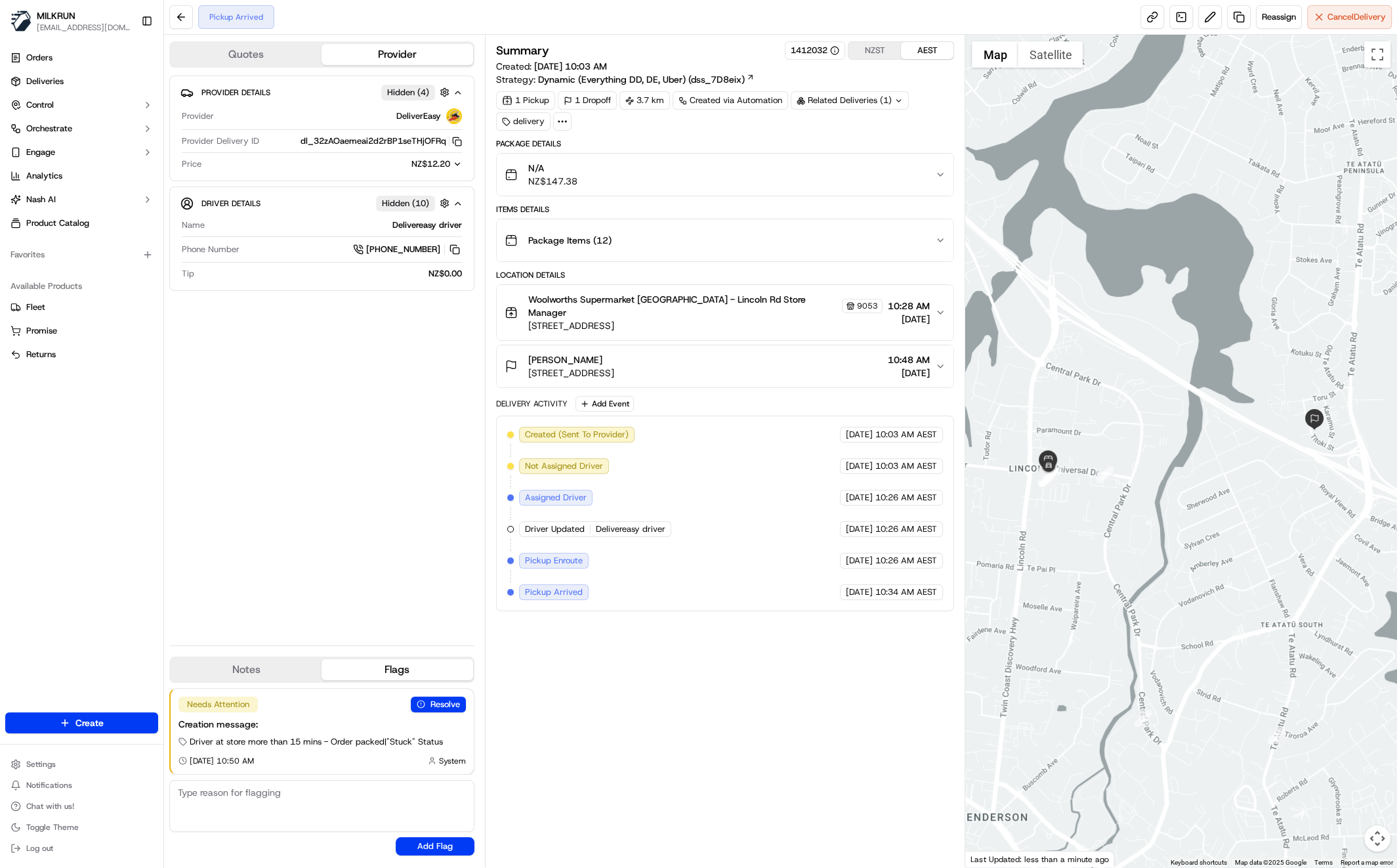
drag, startPoint x: 301, startPoint y: 391, endPoint x: 306, endPoint y: 399, distance: 9.4
click at [301, 390] on div "Provider Details Hidden ( 4 ) Provider DeliverEasy Provider Delivery ID dl_32zA…" at bounding box center [322, 354] width 305 height 559
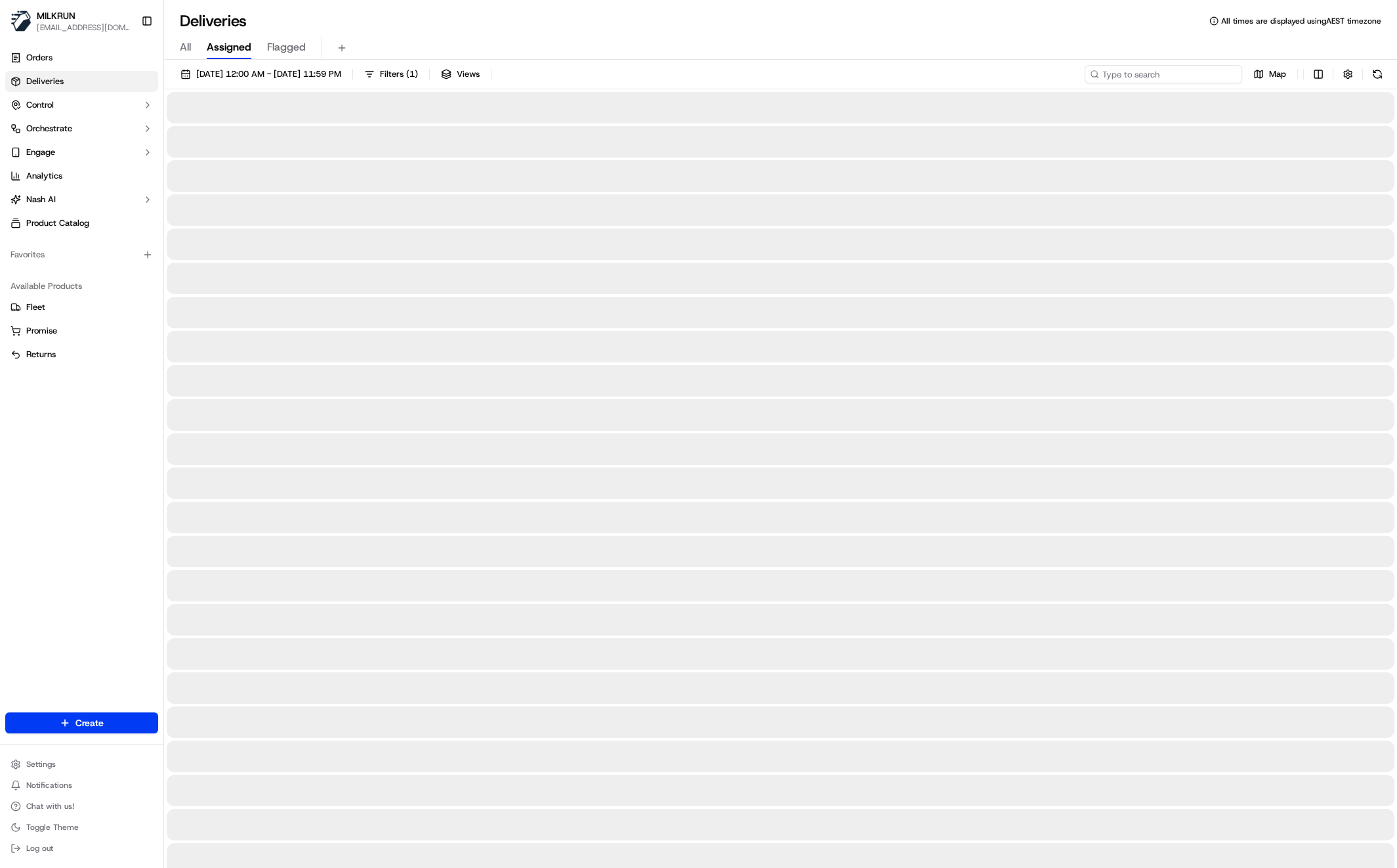
click at [1177, 82] on input at bounding box center [1163, 74] width 158 height 18
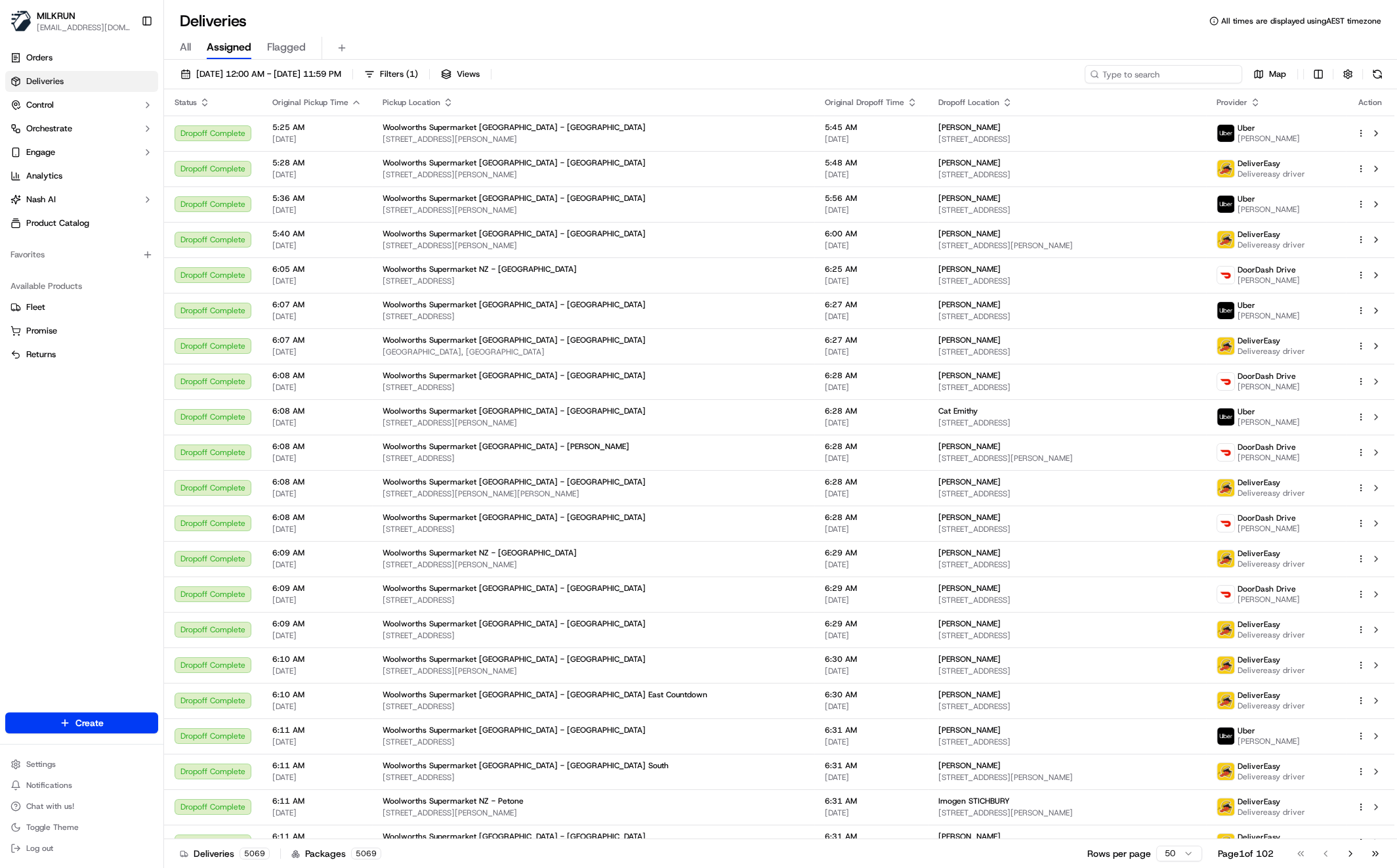
click at [1172, 77] on input at bounding box center [1163, 74] width 158 height 18
paste input "[PERSON_NAME]"
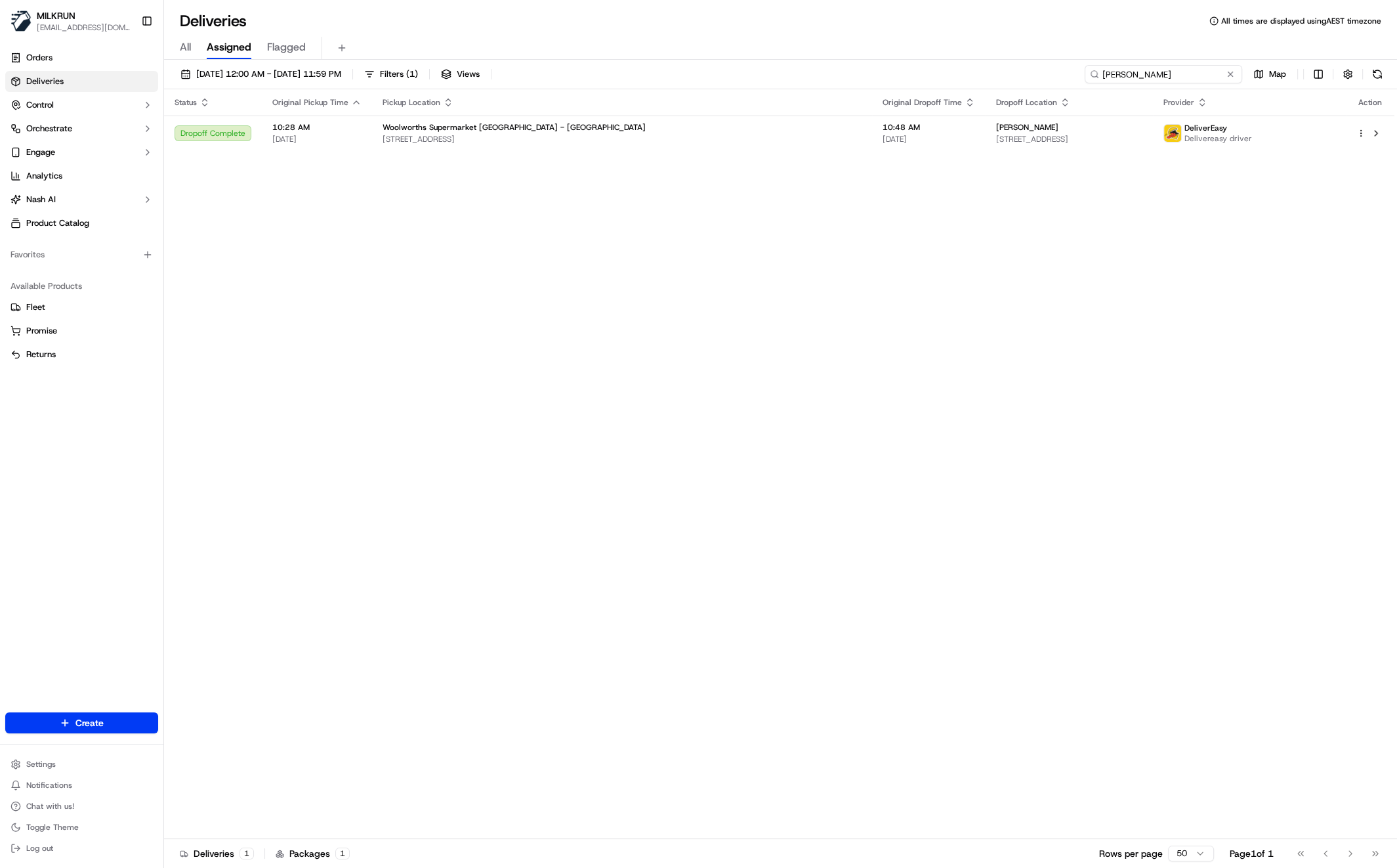
type input "[PERSON_NAME]"
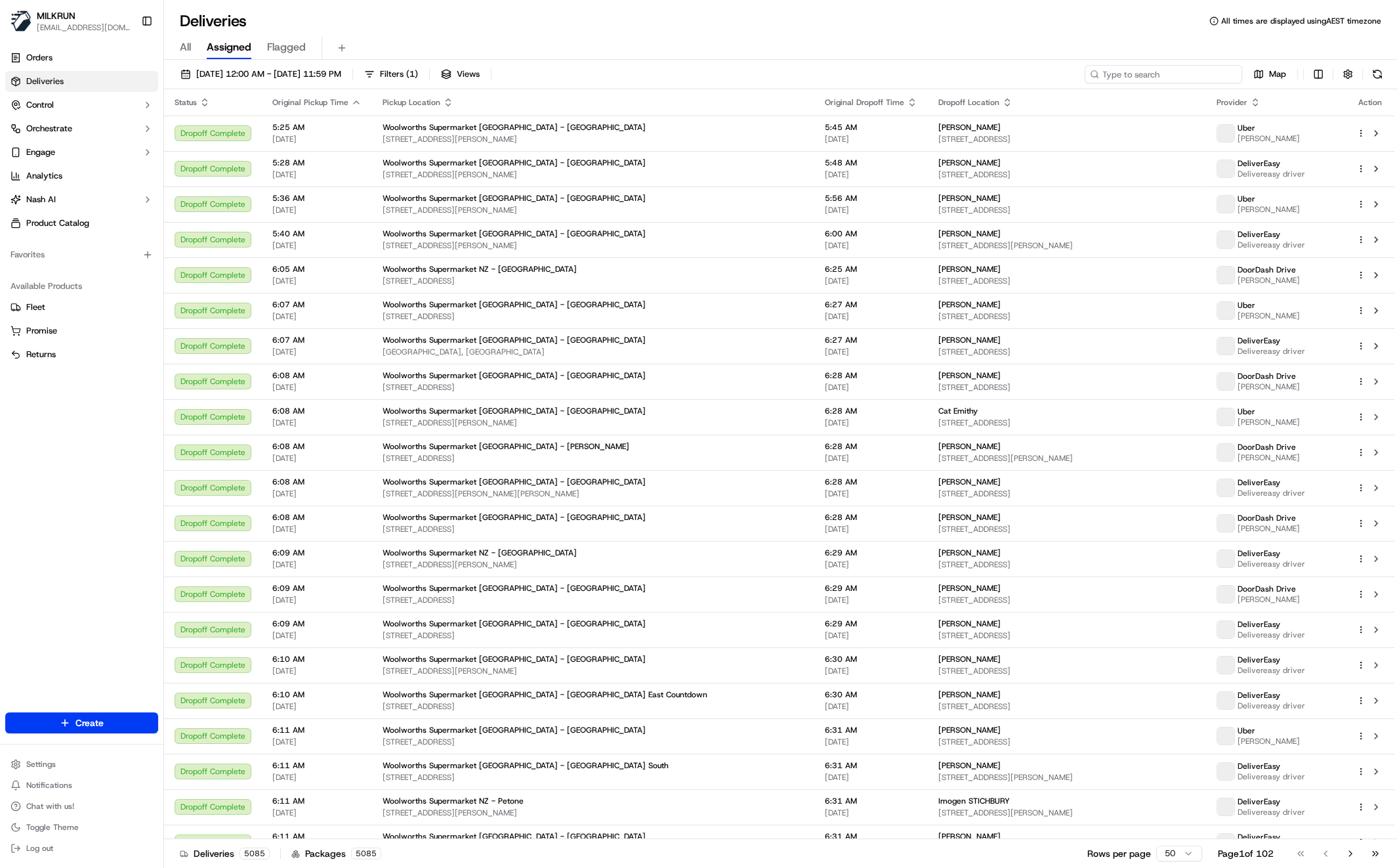
click at [1168, 72] on input at bounding box center [1163, 74] width 158 height 18
paste input "Dafydd jones"
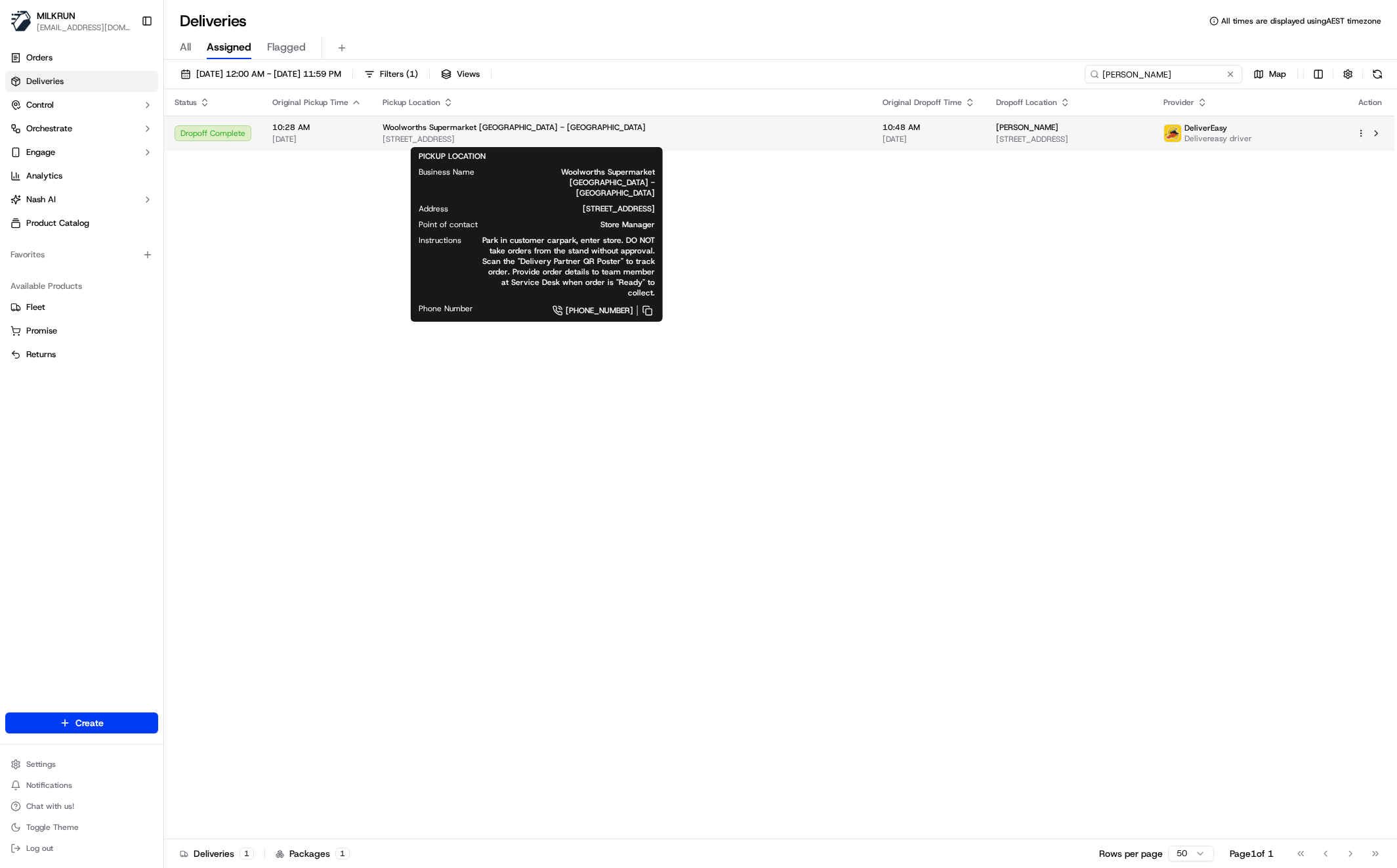
type input "Dafydd jones"
click at [590, 134] on span "185-187 Universal Dr, Auckland, Auckland 0610, NZ" at bounding box center [621, 140] width 479 height 11
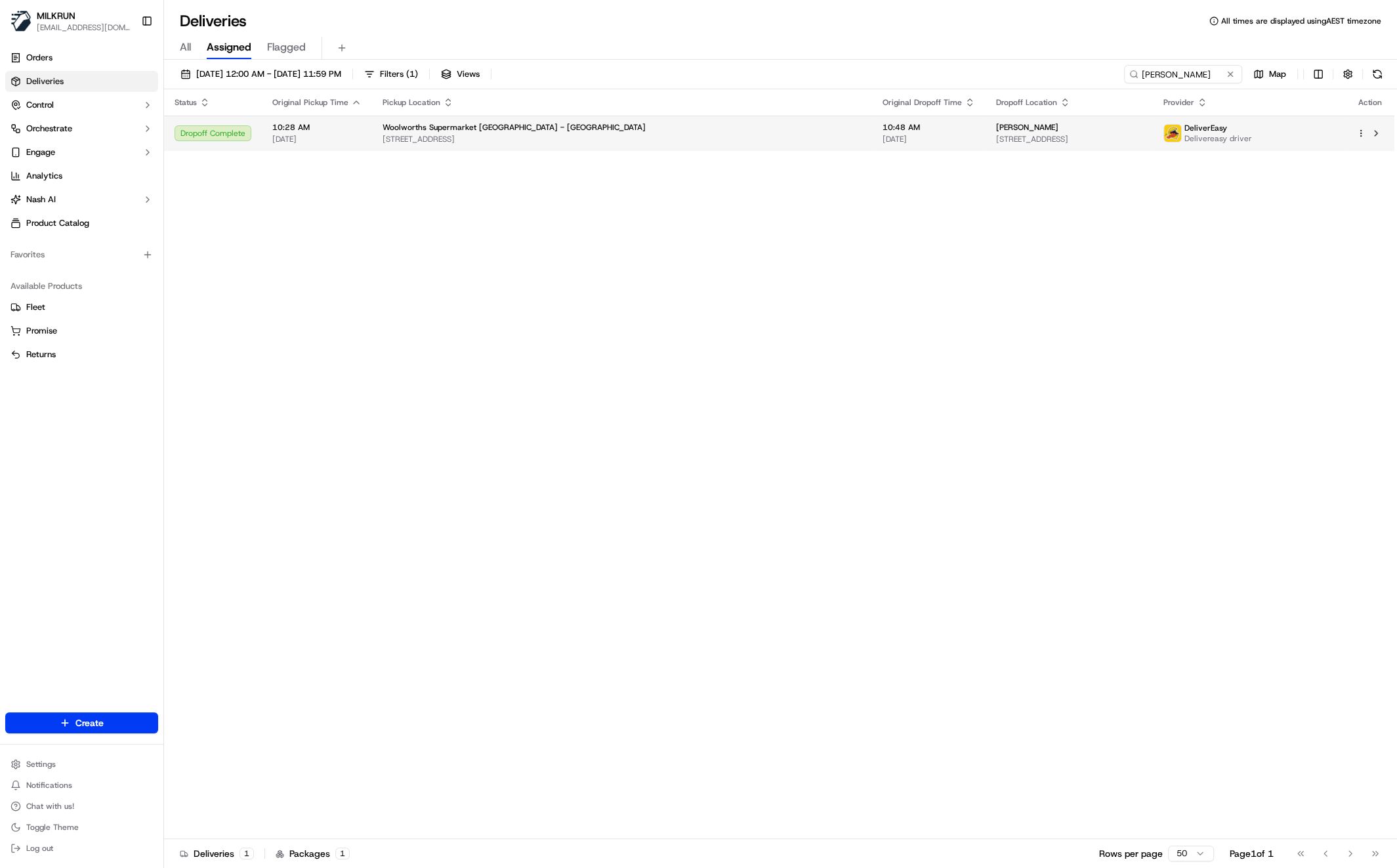
click at [651, 136] on span "185-187 Universal Dr, Auckland, Auckland 0610, NZ" at bounding box center [621, 140] width 479 height 11
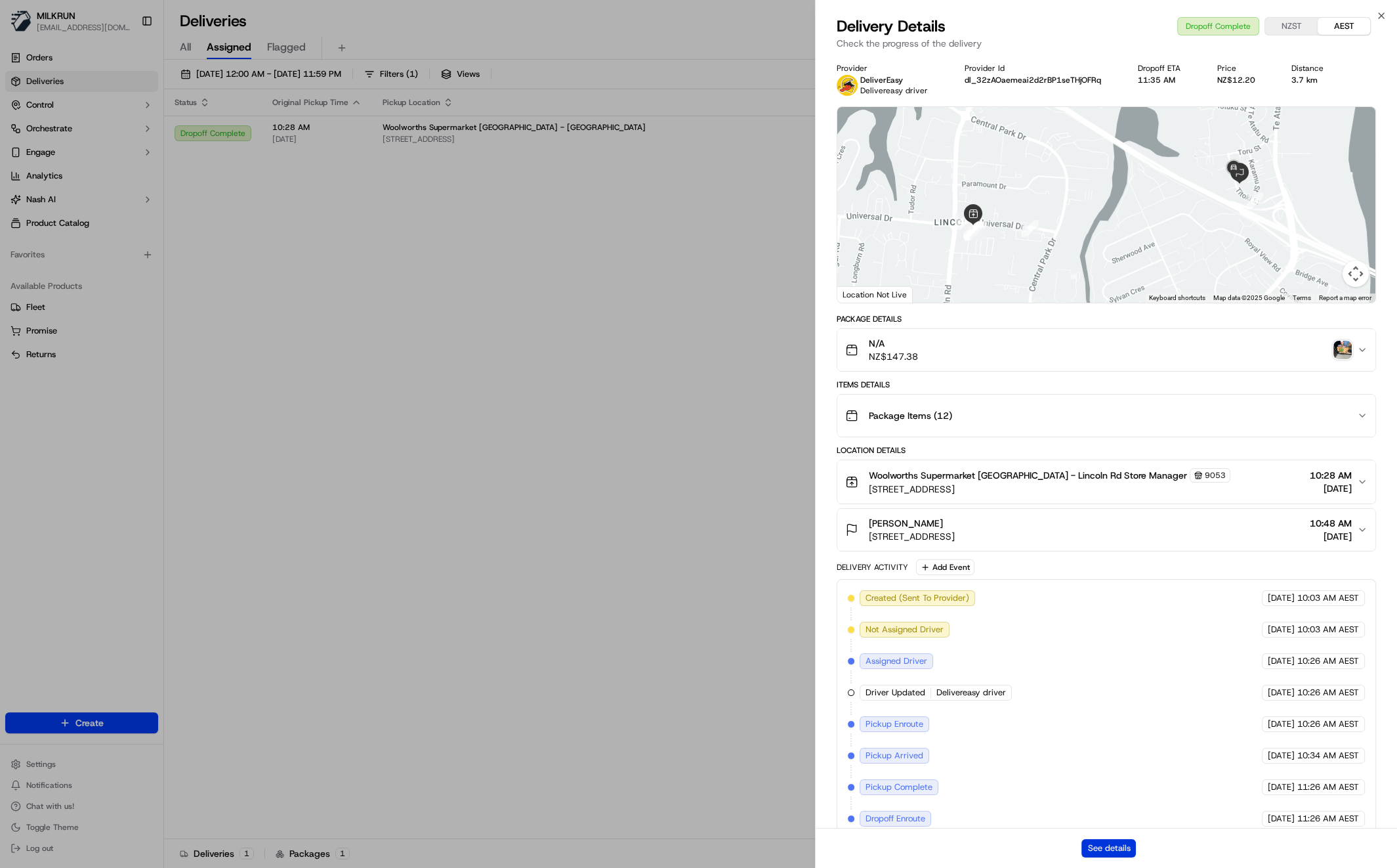
click at [1114, 848] on button "See details" at bounding box center [1109, 848] width 54 height 18
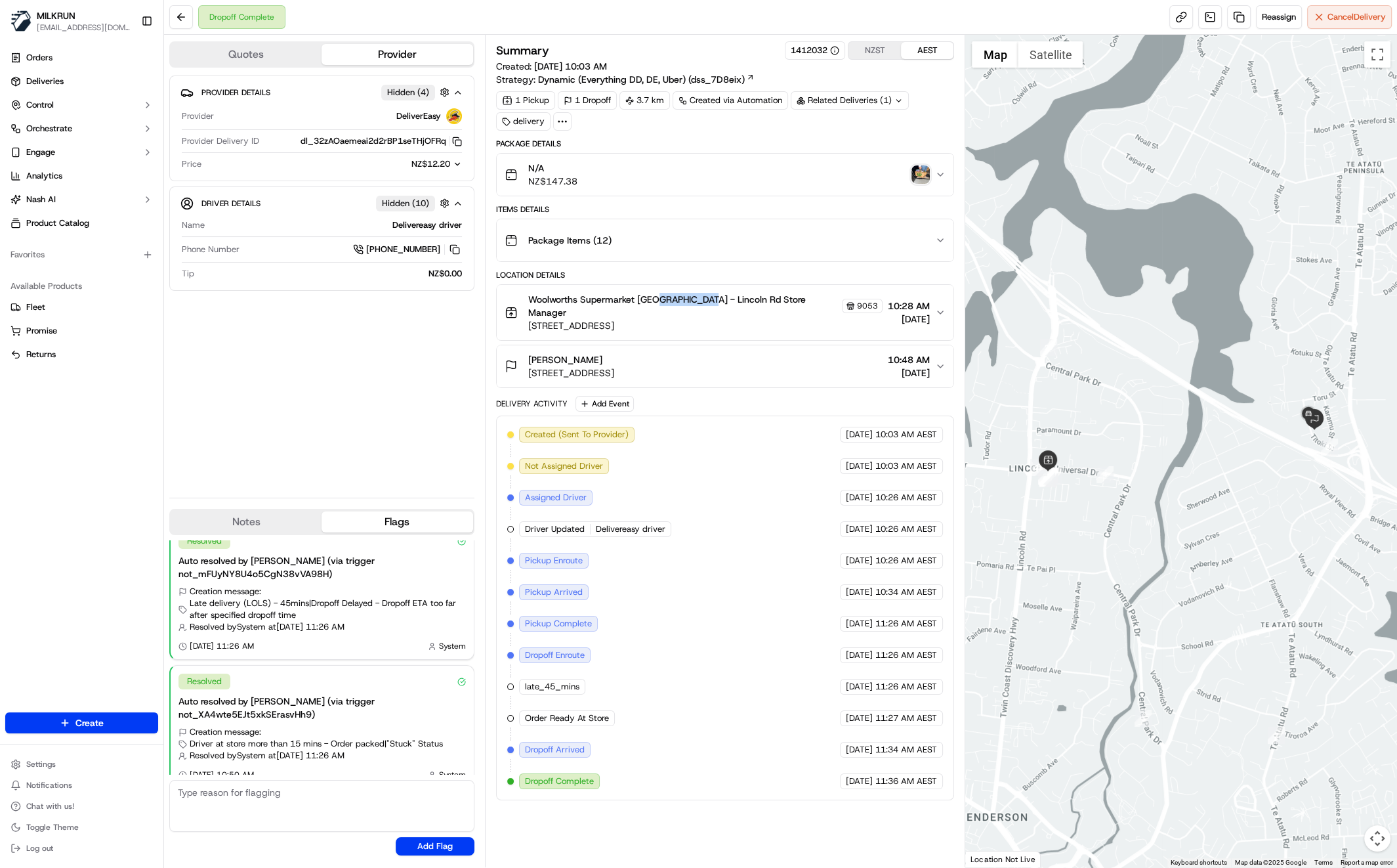
drag, startPoint x: 659, startPoint y: 296, endPoint x: 700, endPoint y: 301, distance: 41.3
click at [702, 299] on span "Woolworths Supermarket [GEOGRAPHIC_DATA] - Lincoln Rd Store Manager" at bounding box center [684, 305] width 312 height 26
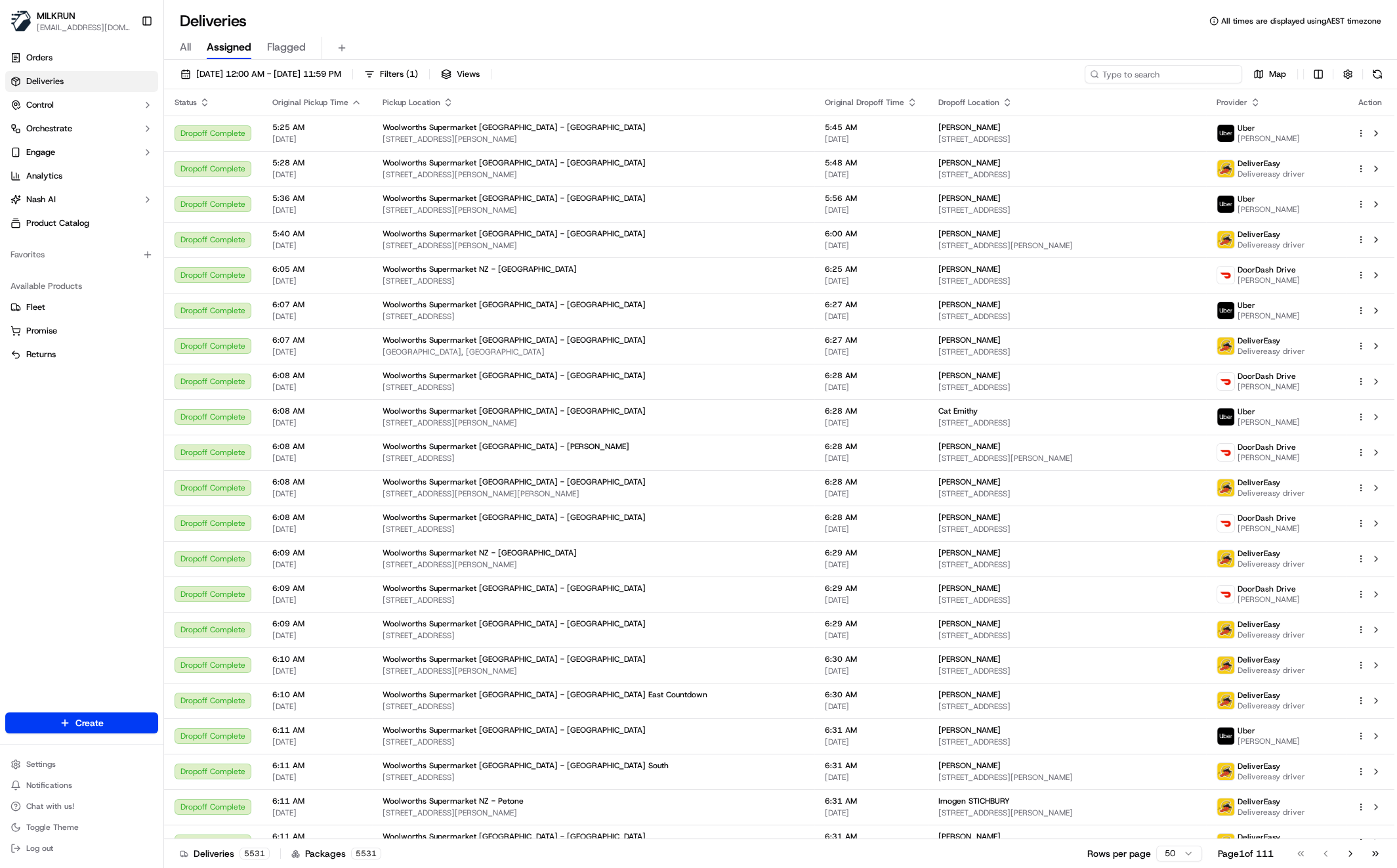
click at [1178, 77] on input at bounding box center [1163, 74] width 158 height 18
paste input "[PERSON_NAME]"
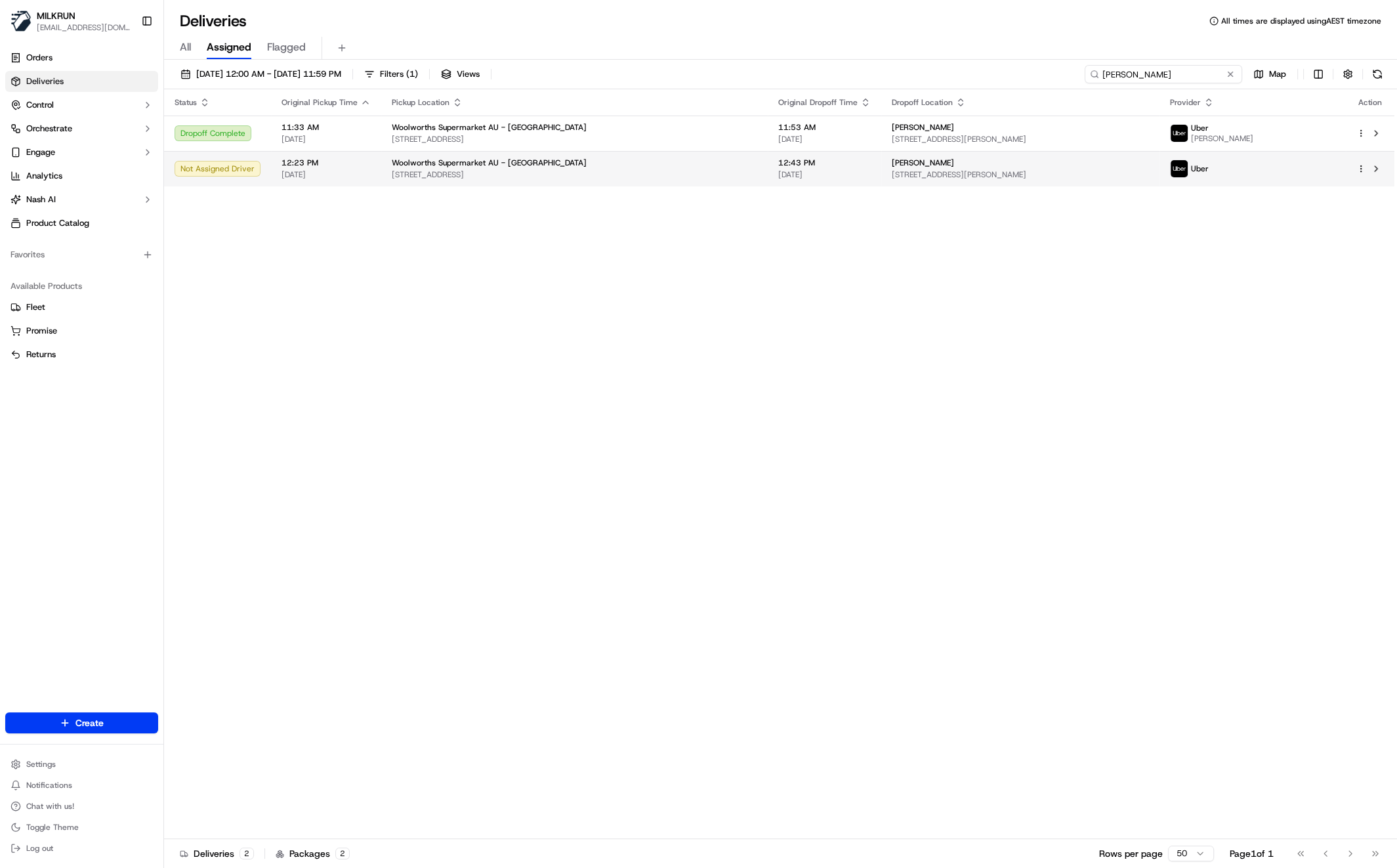
type input "[PERSON_NAME]"
click at [399, 181] on td "Woolworths Supermarket AU - Heidelberg 451 Lower Heidelberg Rd, Heidelberg, VIC…" at bounding box center [574, 169] width 387 height 35
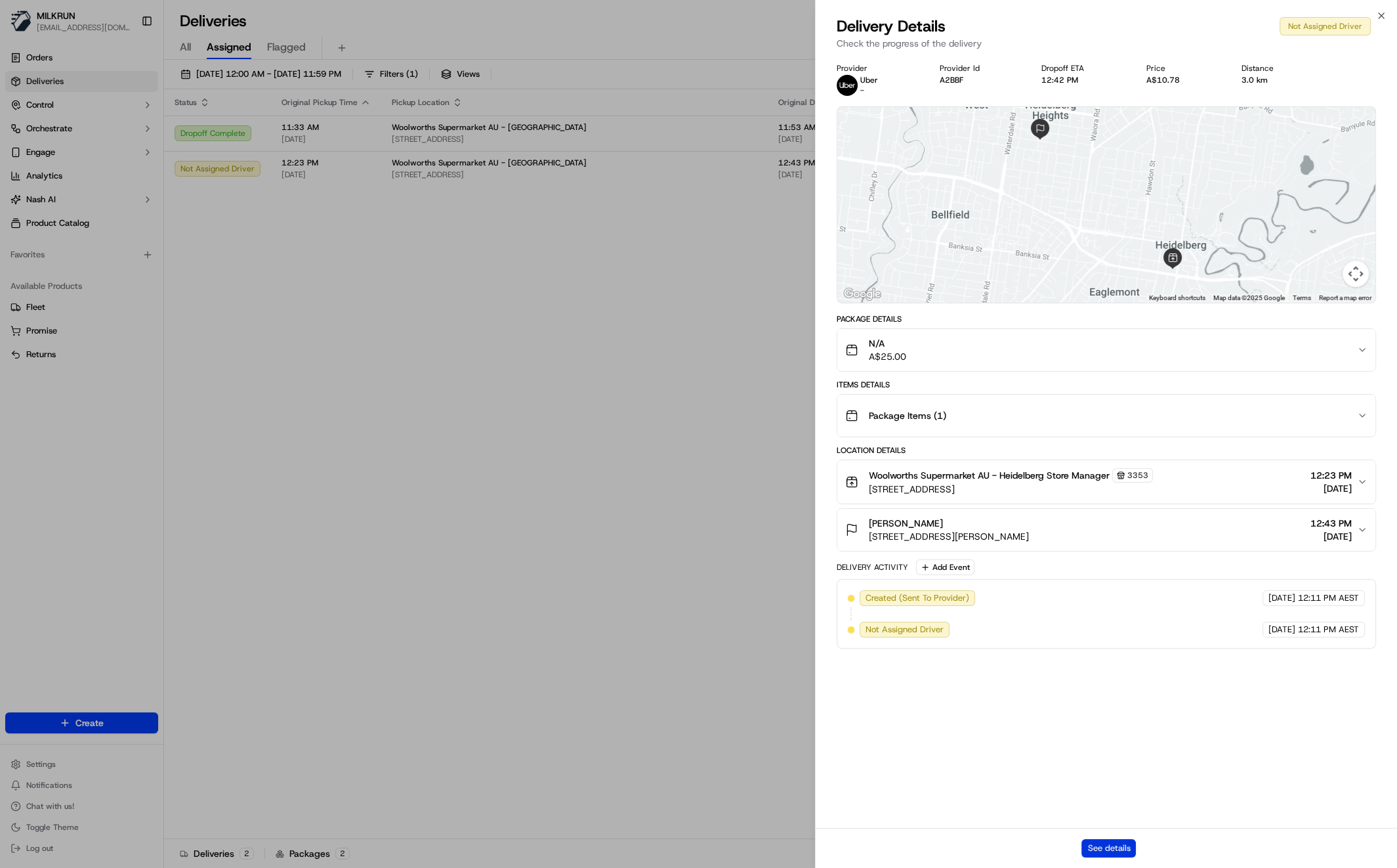
click at [1120, 843] on button "See details" at bounding box center [1109, 848] width 54 height 18
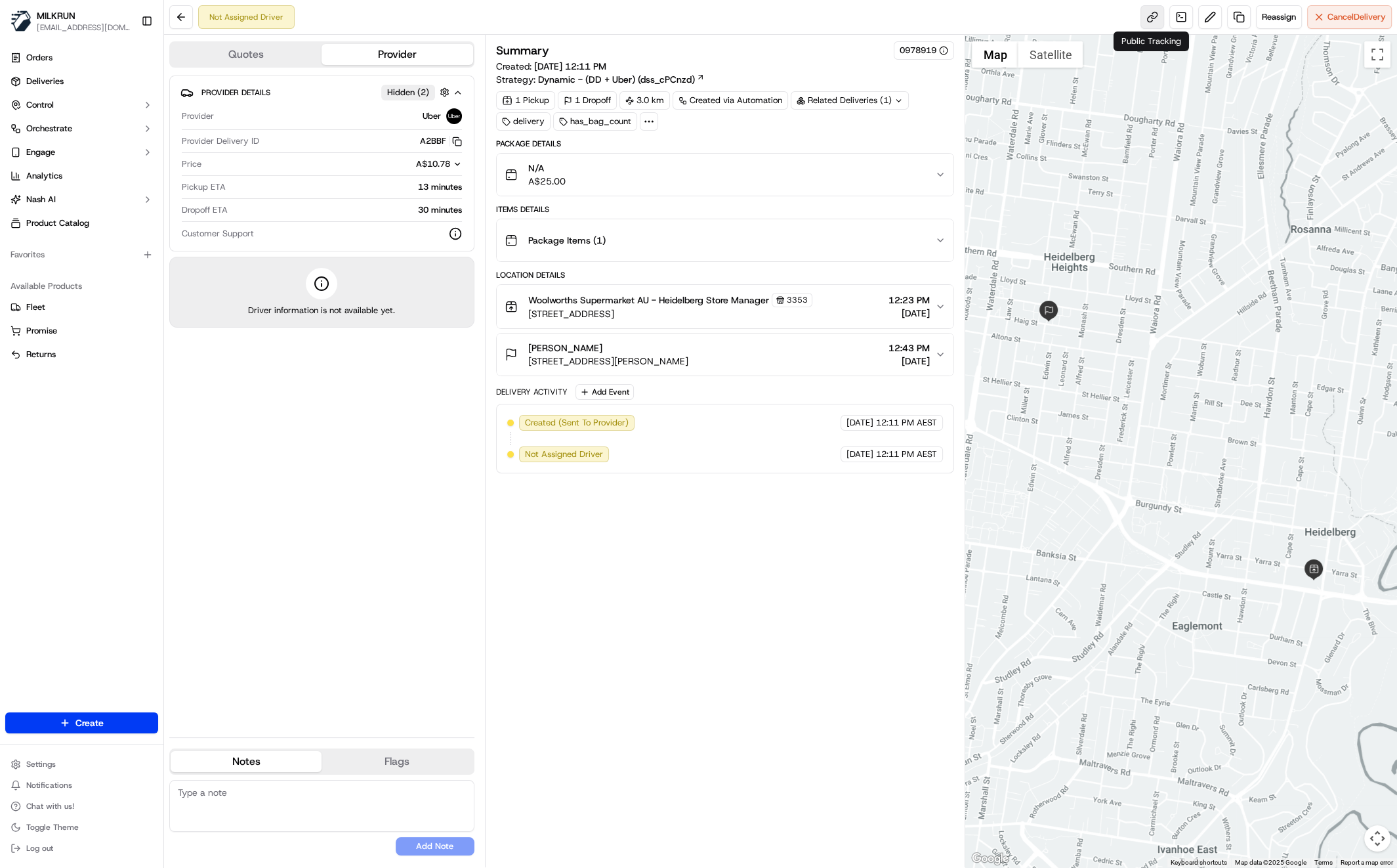
click at [1141, 18] on link at bounding box center [1152, 17] width 24 height 24
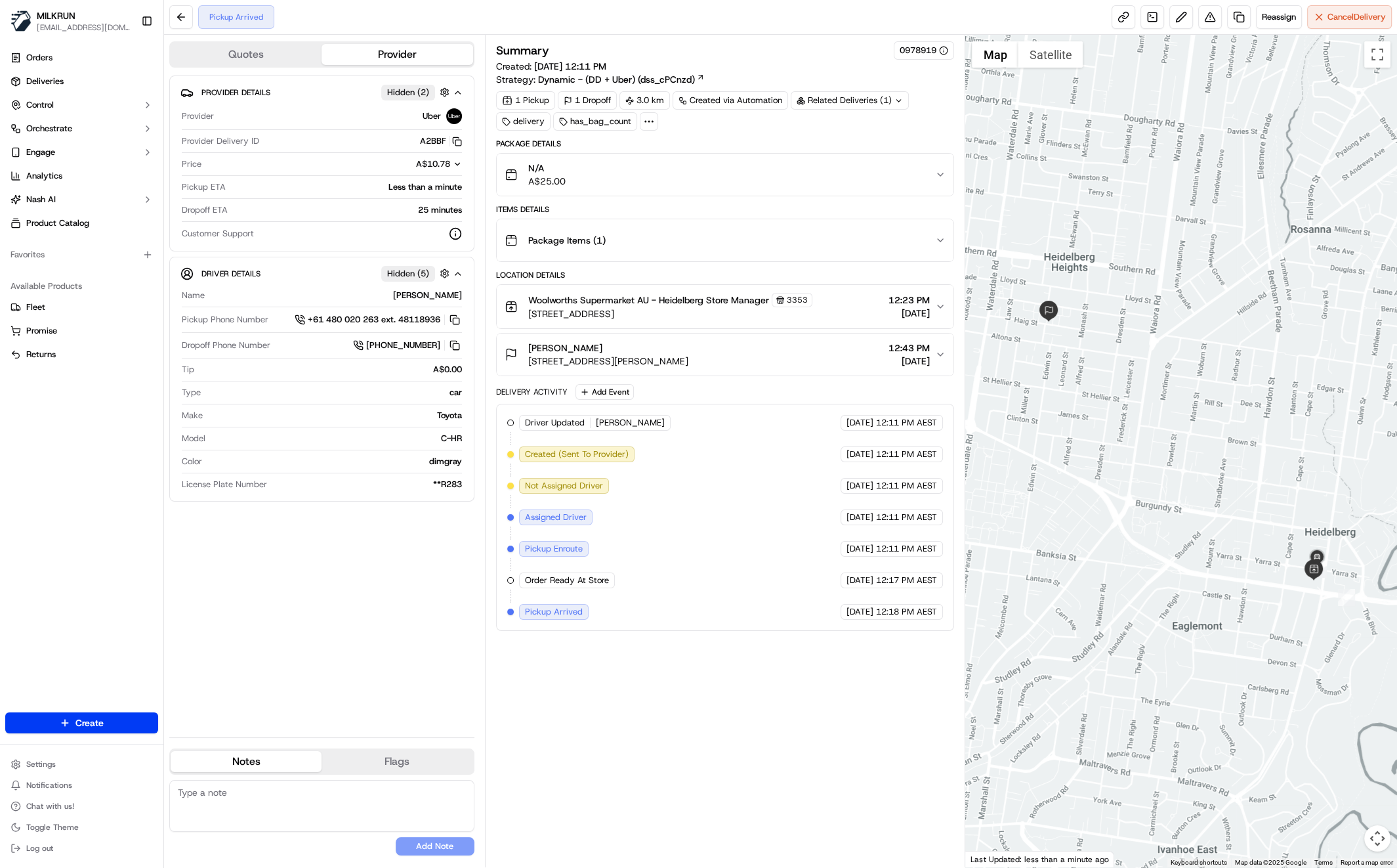
click at [364, 606] on div "Provider Details Hidden ( 2 ) Provider Uber Provider Delivery ID A2BBF Copy del…" at bounding box center [322, 400] width 305 height 651
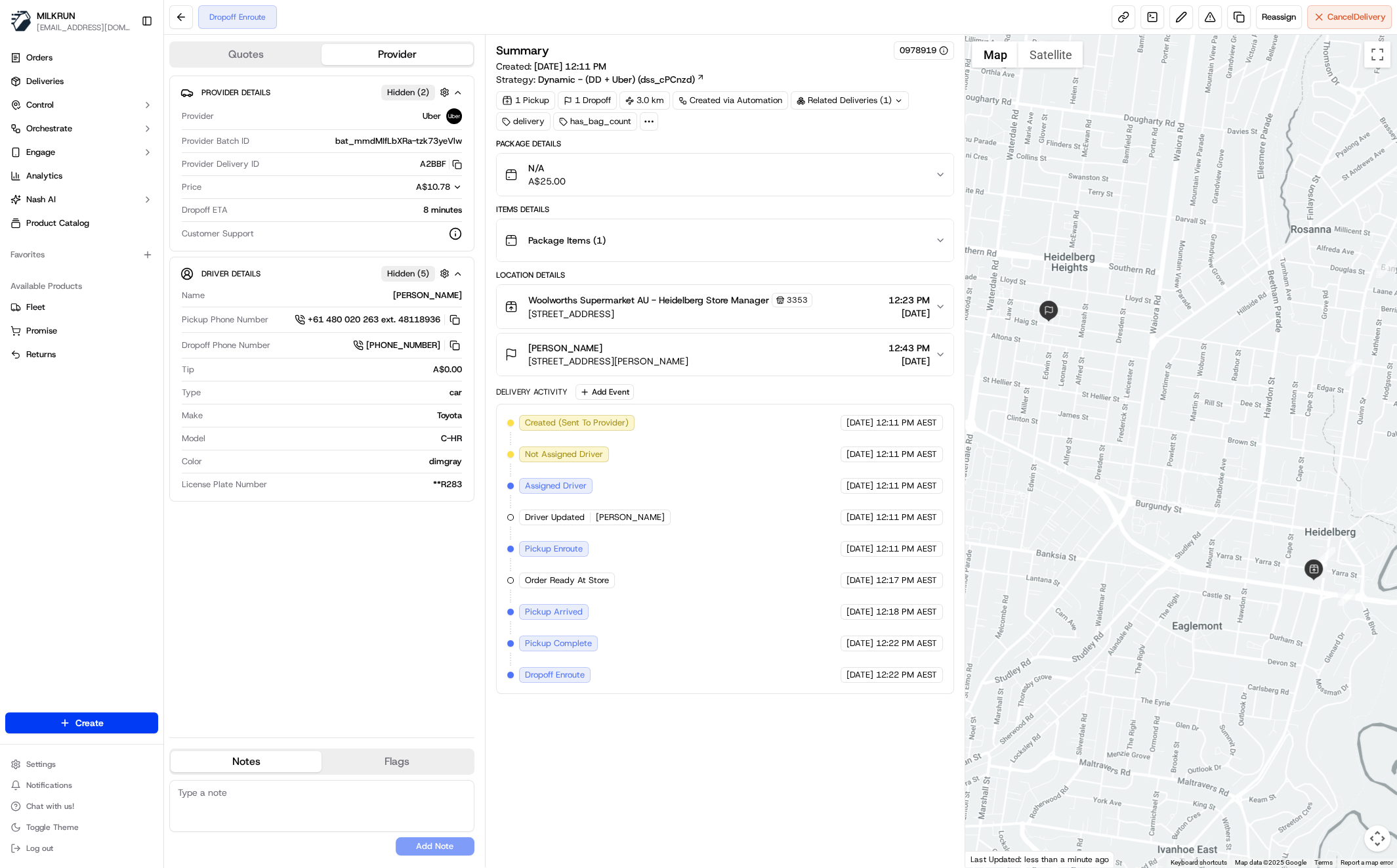
click at [911, 26] on div "Dropoff Enroute Reassign Cancel Delivery" at bounding box center [780, 17] width 1233 height 34
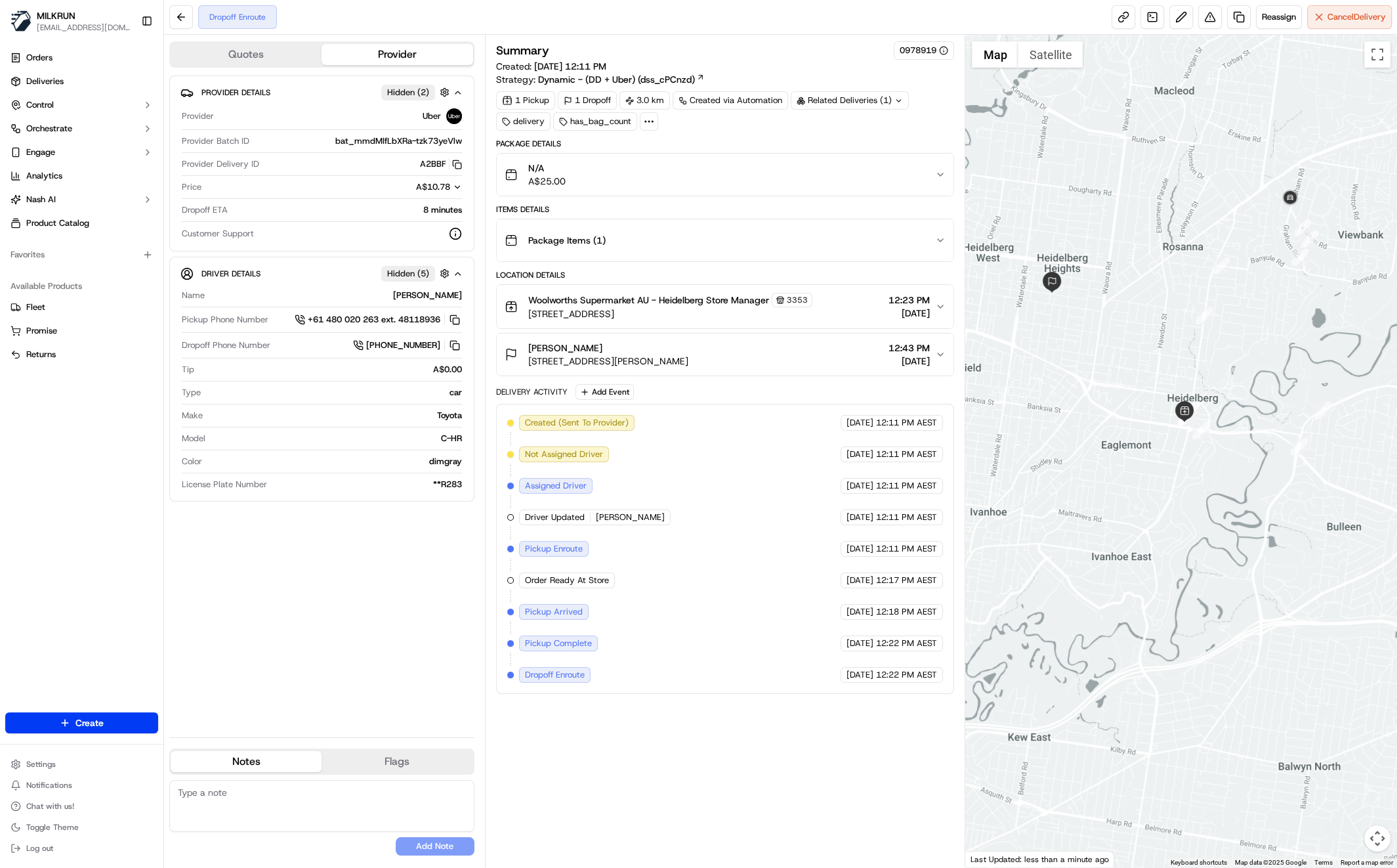
click at [439, 23] on div "Dropoff Enroute Reassign Cancel Delivery" at bounding box center [780, 17] width 1233 height 34
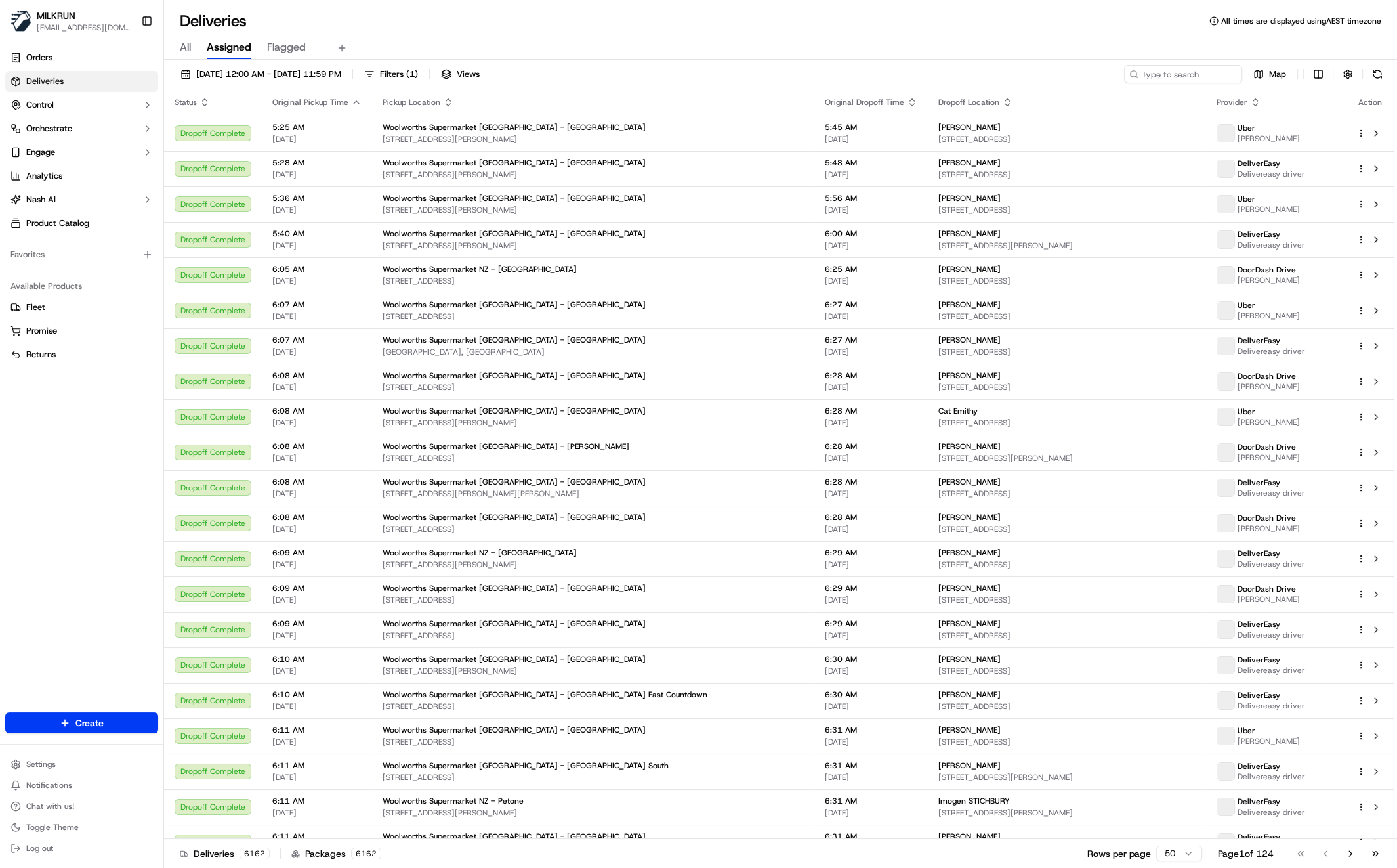
click at [1136, 72] on circle at bounding box center [1133, 73] width 6 height 6
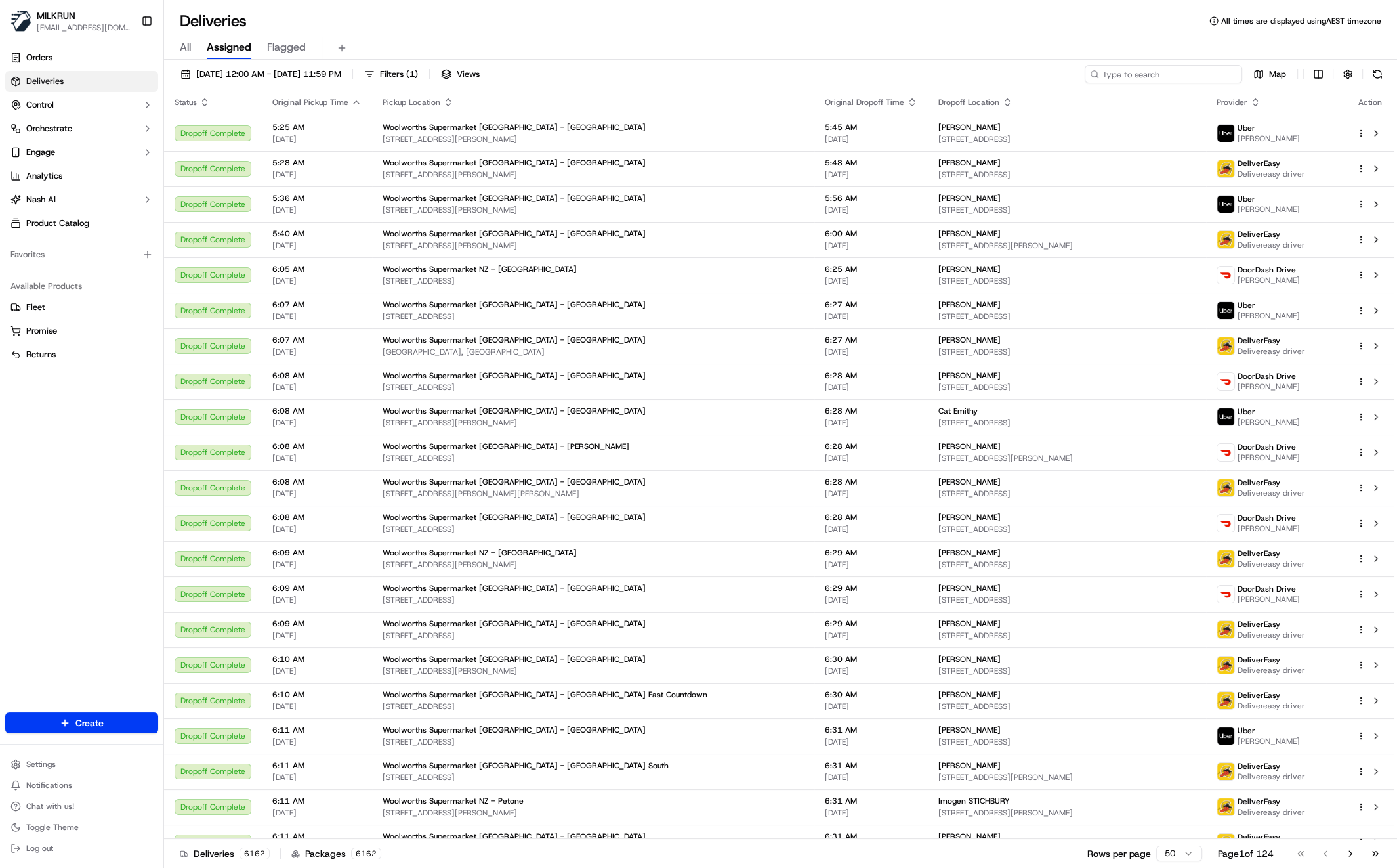
click at [1149, 72] on input at bounding box center [1163, 74] width 158 height 18
paste input "3a412b90-1dde-487a-b0be-799208d12e05"
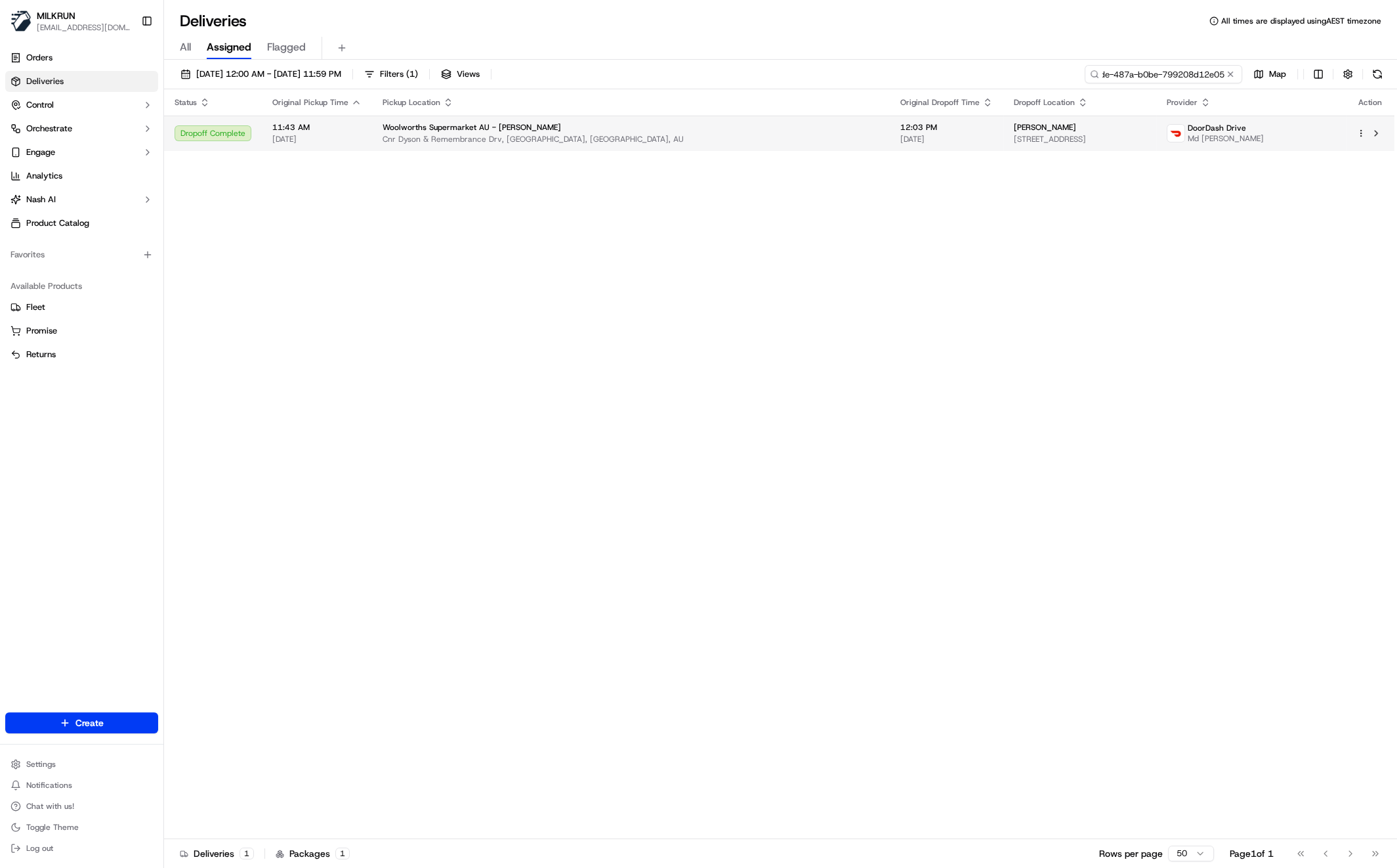
type input "3a412b90-1dde-487a-b0be-799208d12e05"
click at [472, 140] on span "Cnr Dyson & Remembrance Drv, [GEOGRAPHIC_DATA], [GEOGRAPHIC_DATA], AU" at bounding box center [631, 140] width 496 height 11
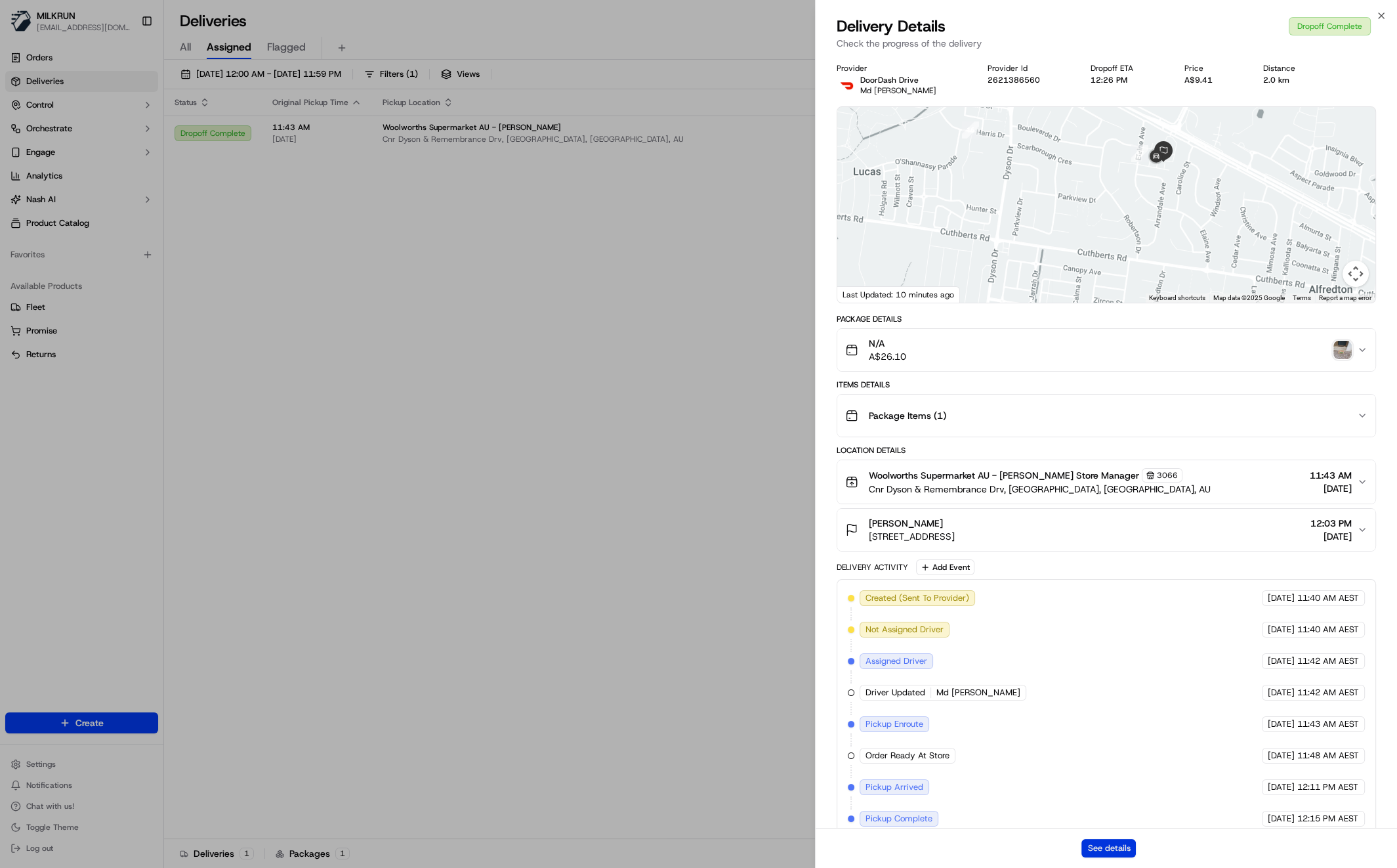
click at [1111, 854] on button "See details" at bounding box center [1109, 848] width 54 height 18
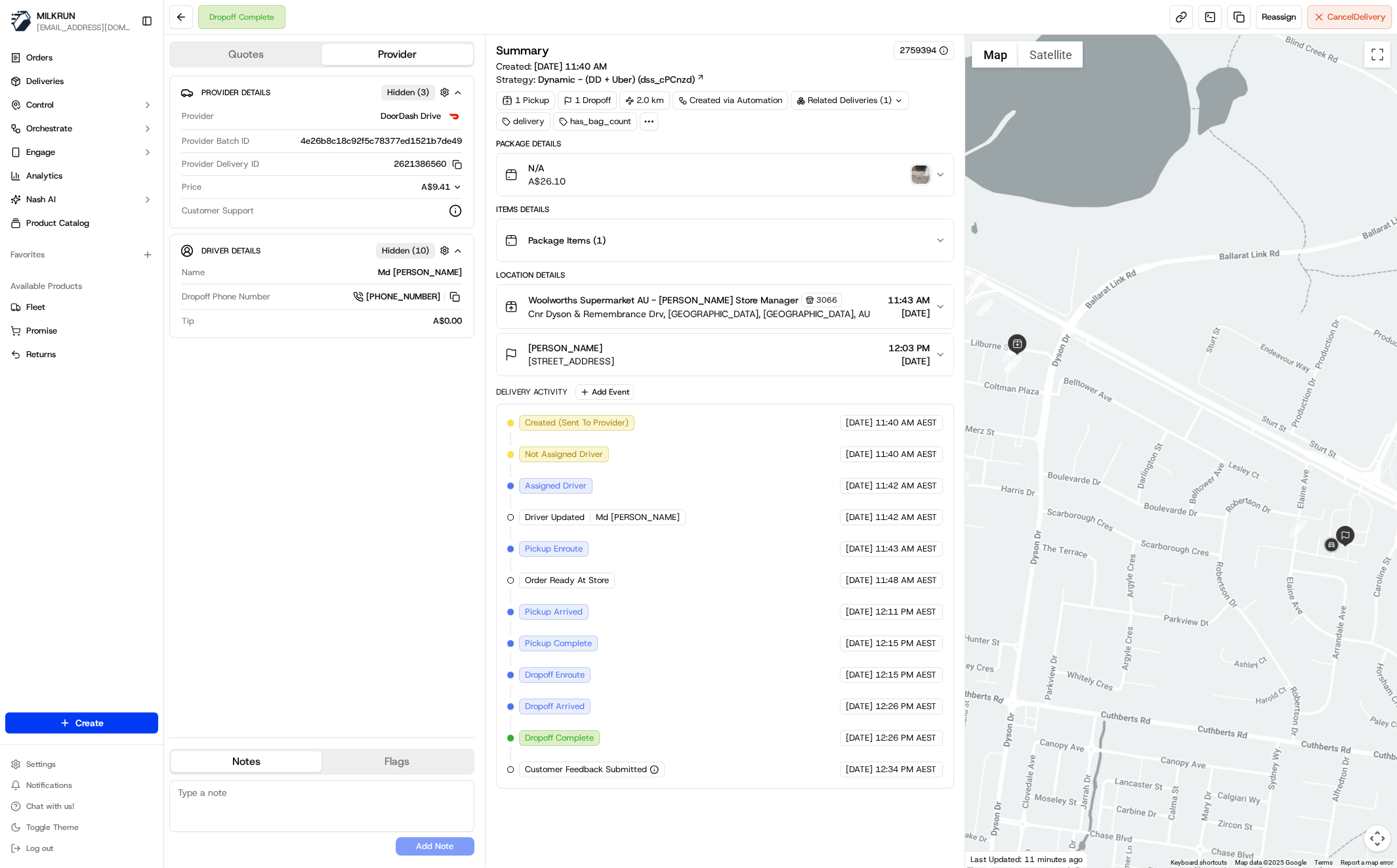
click at [381, 473] on div "Provider Details Hidden ( 3 ) Provider DoorDash Drive Provider Batch ID 4e26b8c…" at bounding box center [322, 400] width 305 height 651
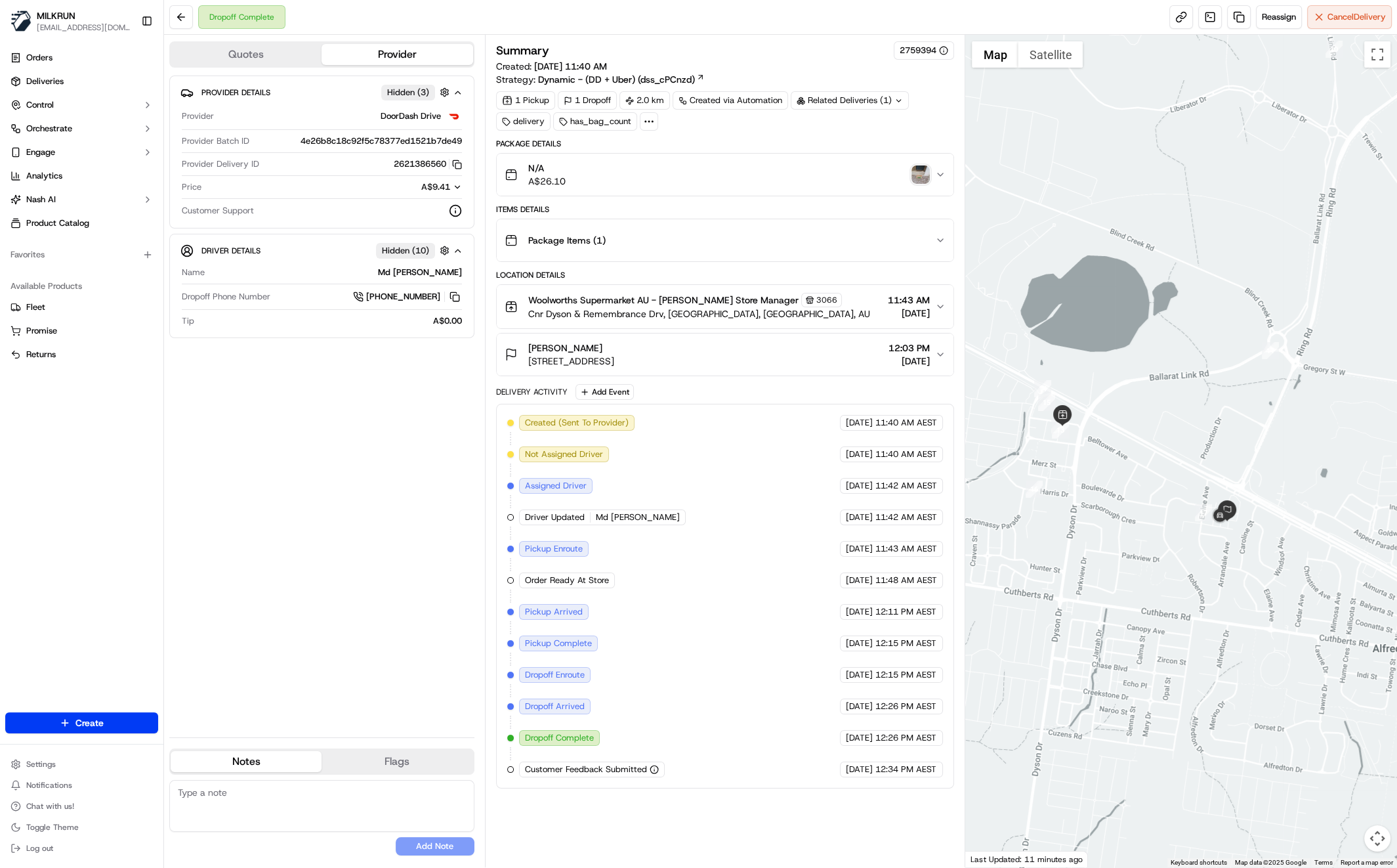
drag, startPoint x: 1147, startPoint y: 377, endPoint x: 1028, endPoint y: 313, distance: 135.1
click at [1146, 376] on div at bounding box center [1180, 450] width 432 height 832
click at [919, 169] on img "button" at bounding box center [920, 175] width 18 height 18
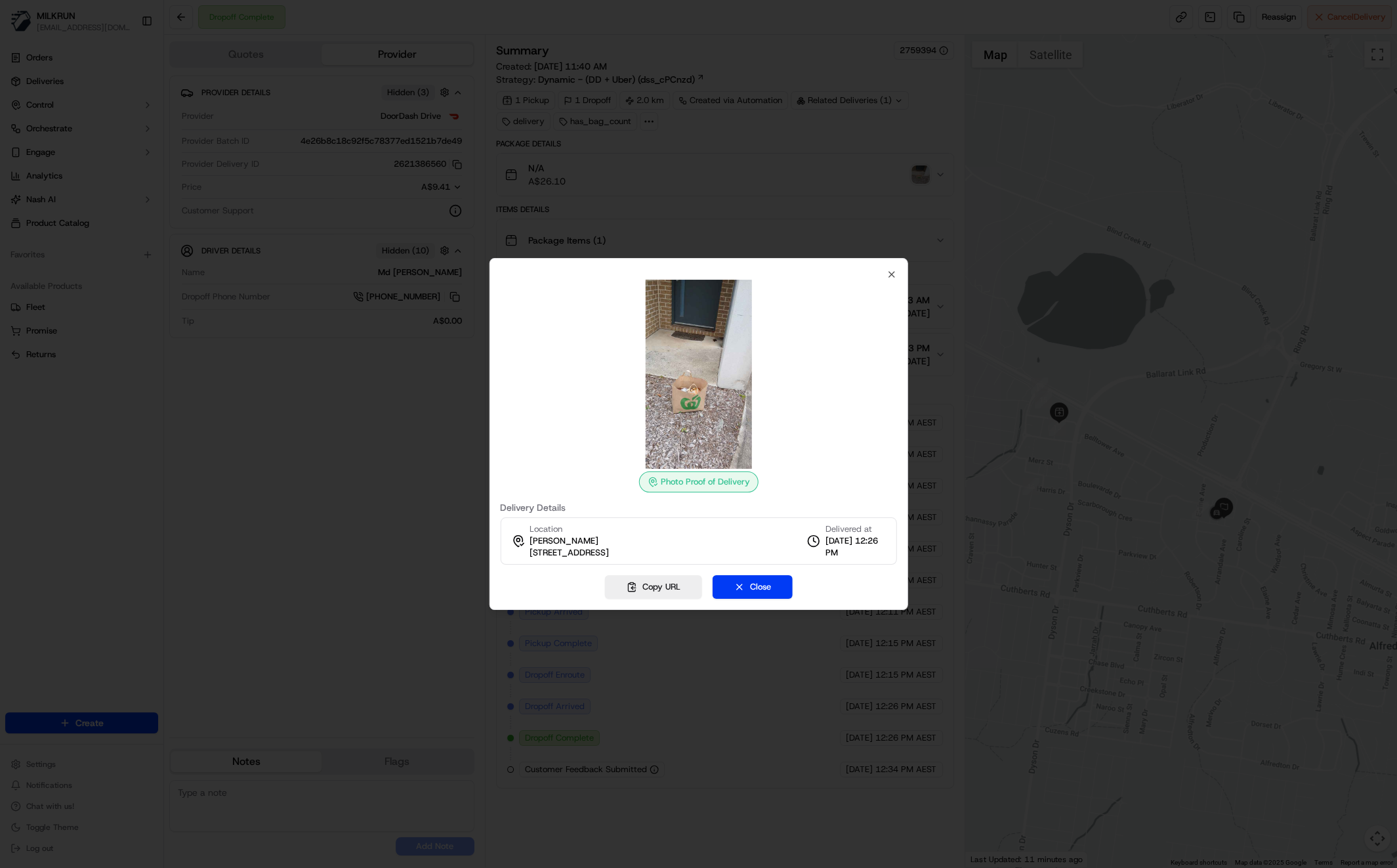
click at [299, 399] on div at bounding box center [698, 434] width 1397 height 868
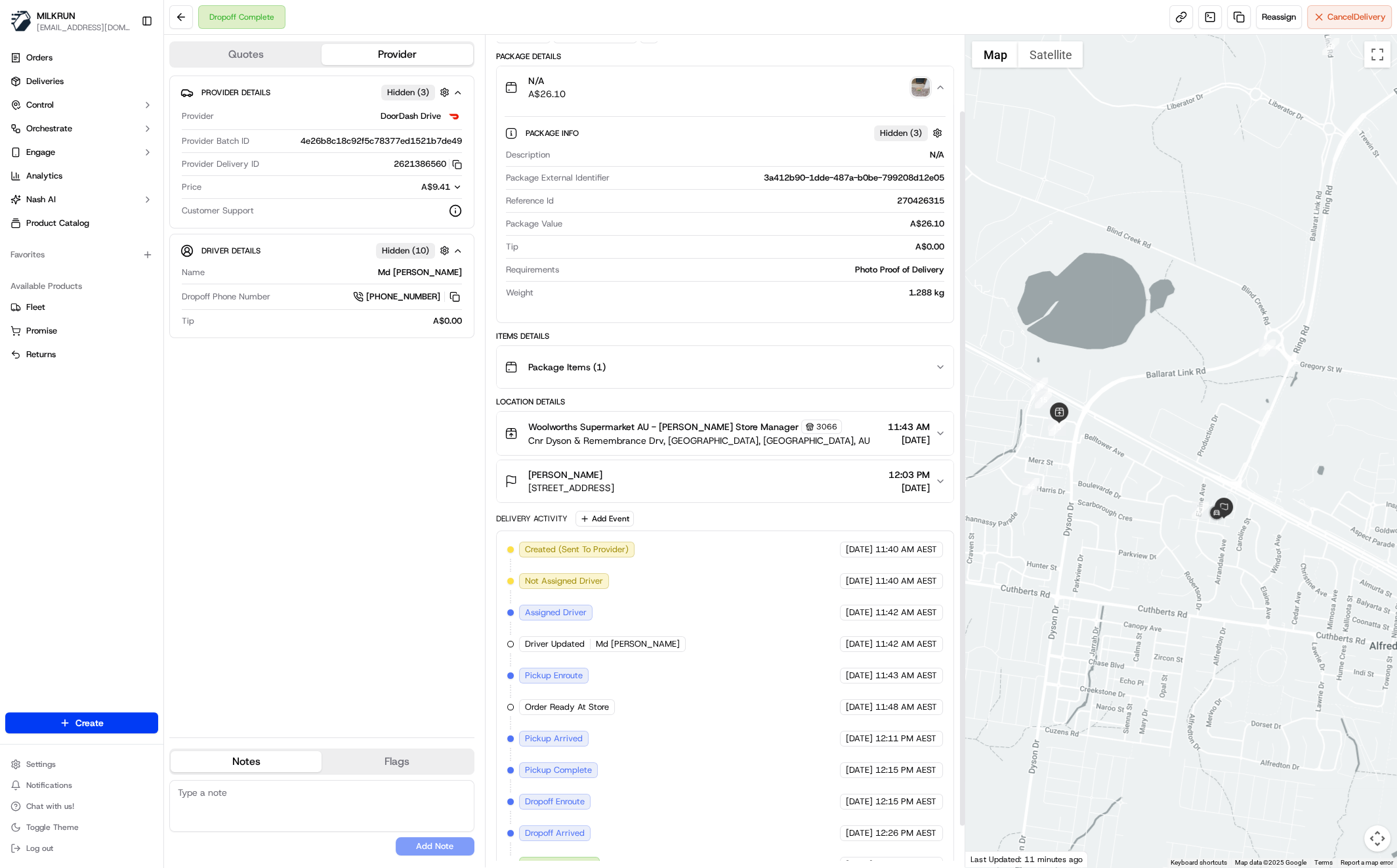
scroll to position [135, 0]
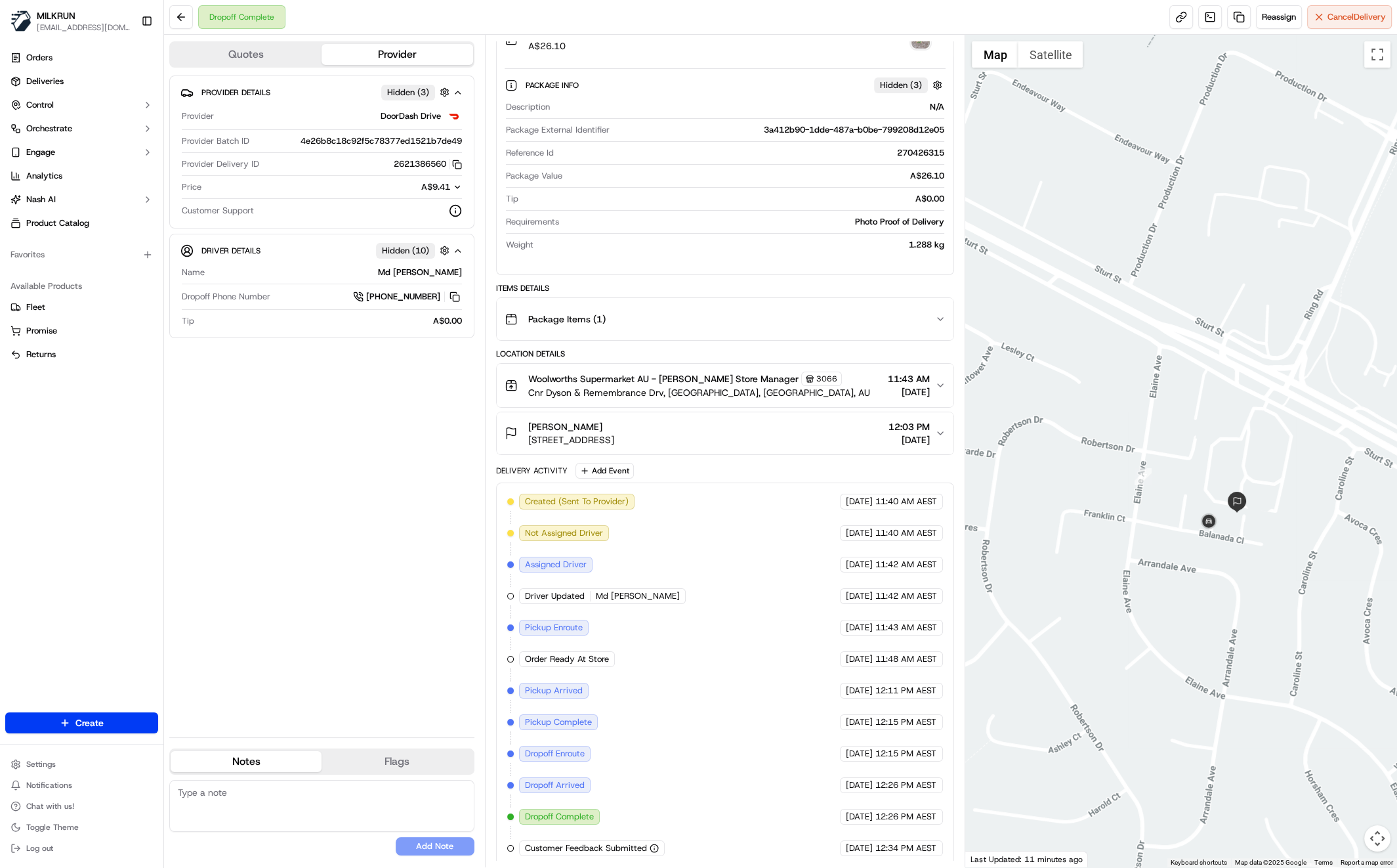
drag, startPoint x: 523, startPoint y: 434, endPoint x: 675, endPoint y: 447, distance: 152.6
click at [698, 442] on div "[PERSON_NAME] [STREET_ADDRESS], AU 12:03 PM [DATE]" at bounding box center [720, 433] width 431 height 26
copy span "[STREET_ADDRESS]"
drag, startPoint x: 659, startPoint y: 372, endPoint x: 708, endPoint y: 378, distance: 49.4
click at [708, 377] on span "Woolworths Supermarket AU - [PERSON_NAME] Store Manager" at bounding box center [663, 379] width 270 height 13
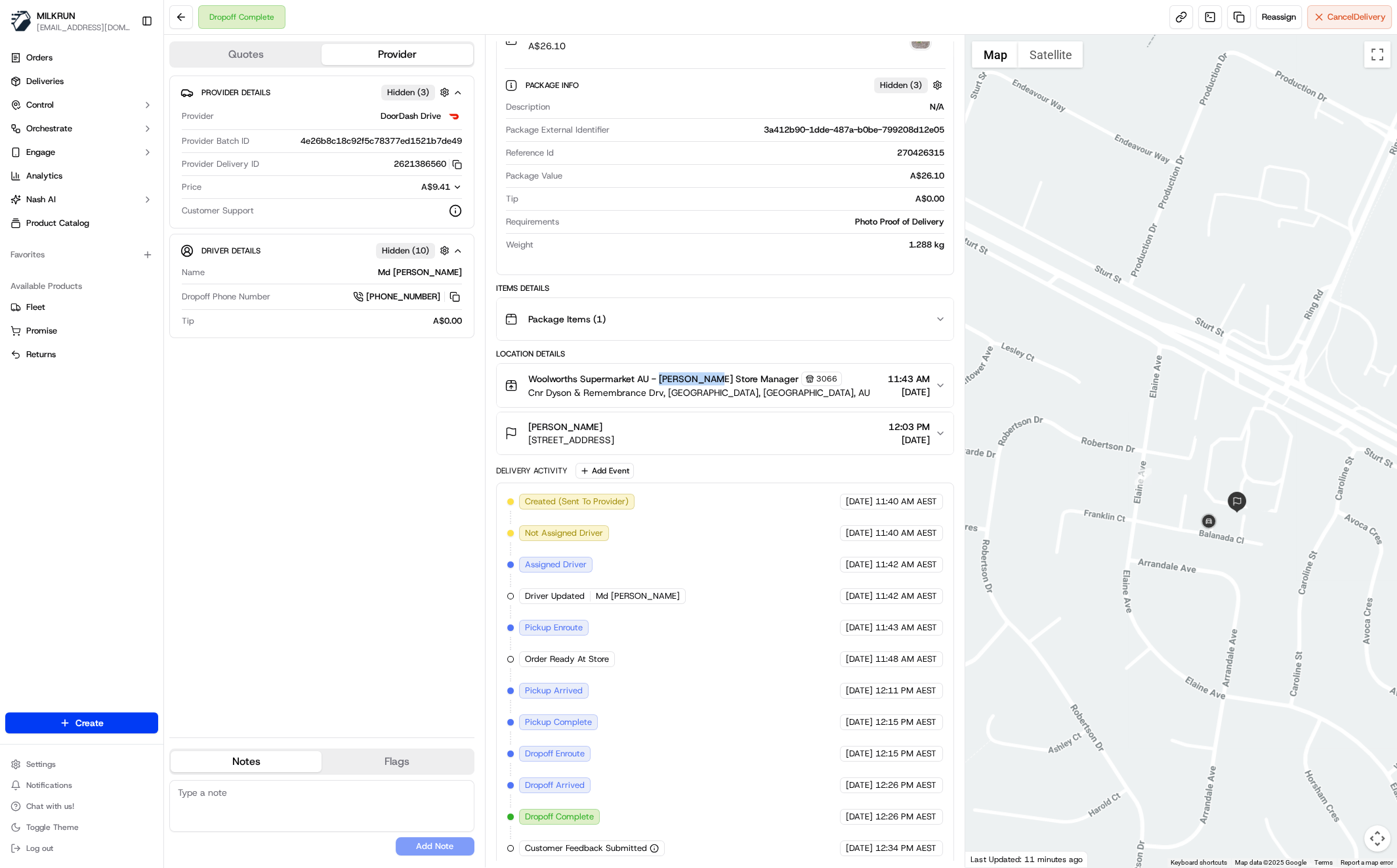
copy span "[PERSON_NAME] Store"
